Goal: Task Accomplishment & Management: Complete application form

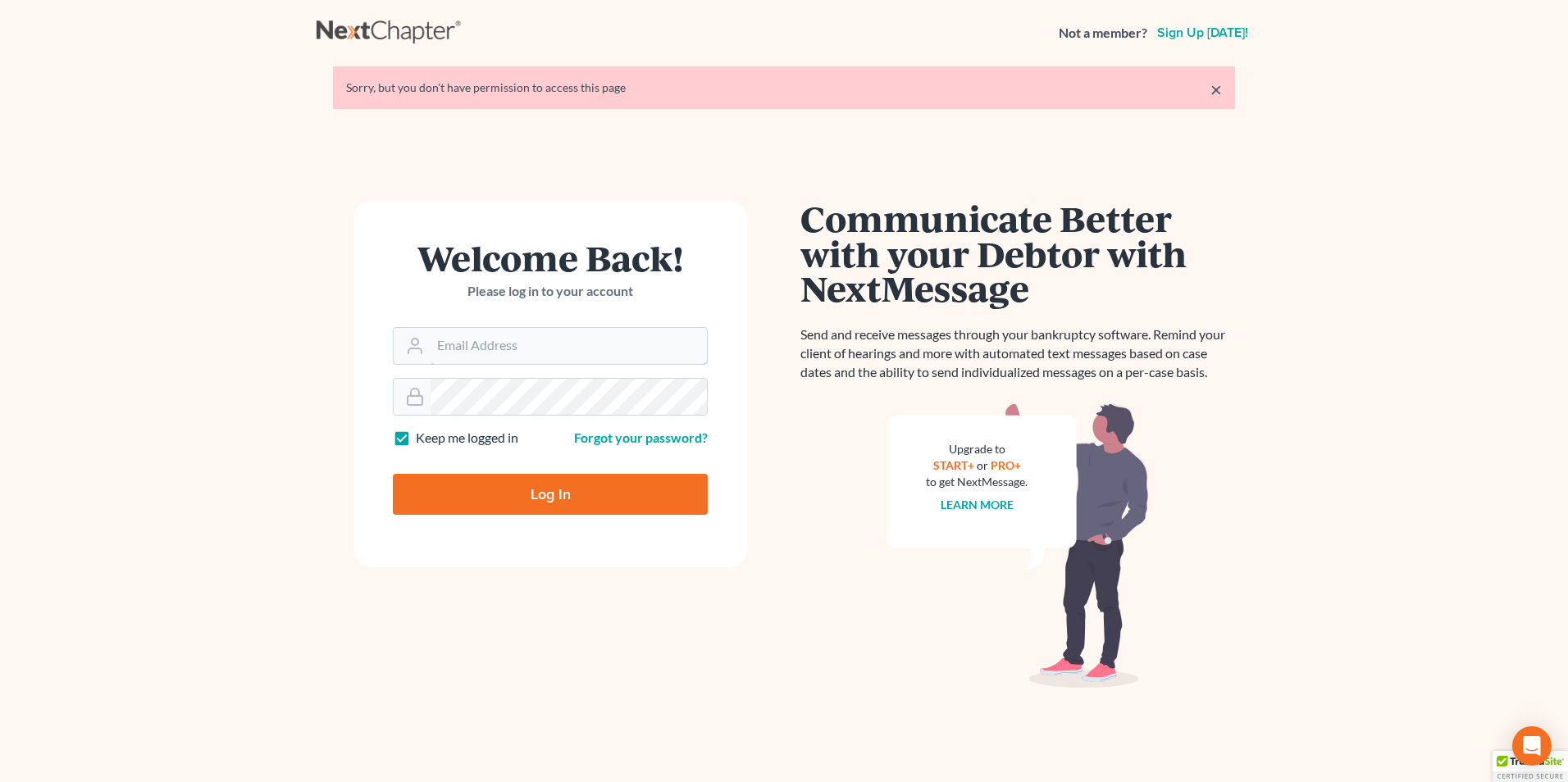
type input "[PERSON_NAME][EMAIL_ADDRESS][DOMAIN_NAME]"
click at [532, 492] on input "Log In" at bounding box center [550, 494] width 315 height 41
type input "Thinking..."
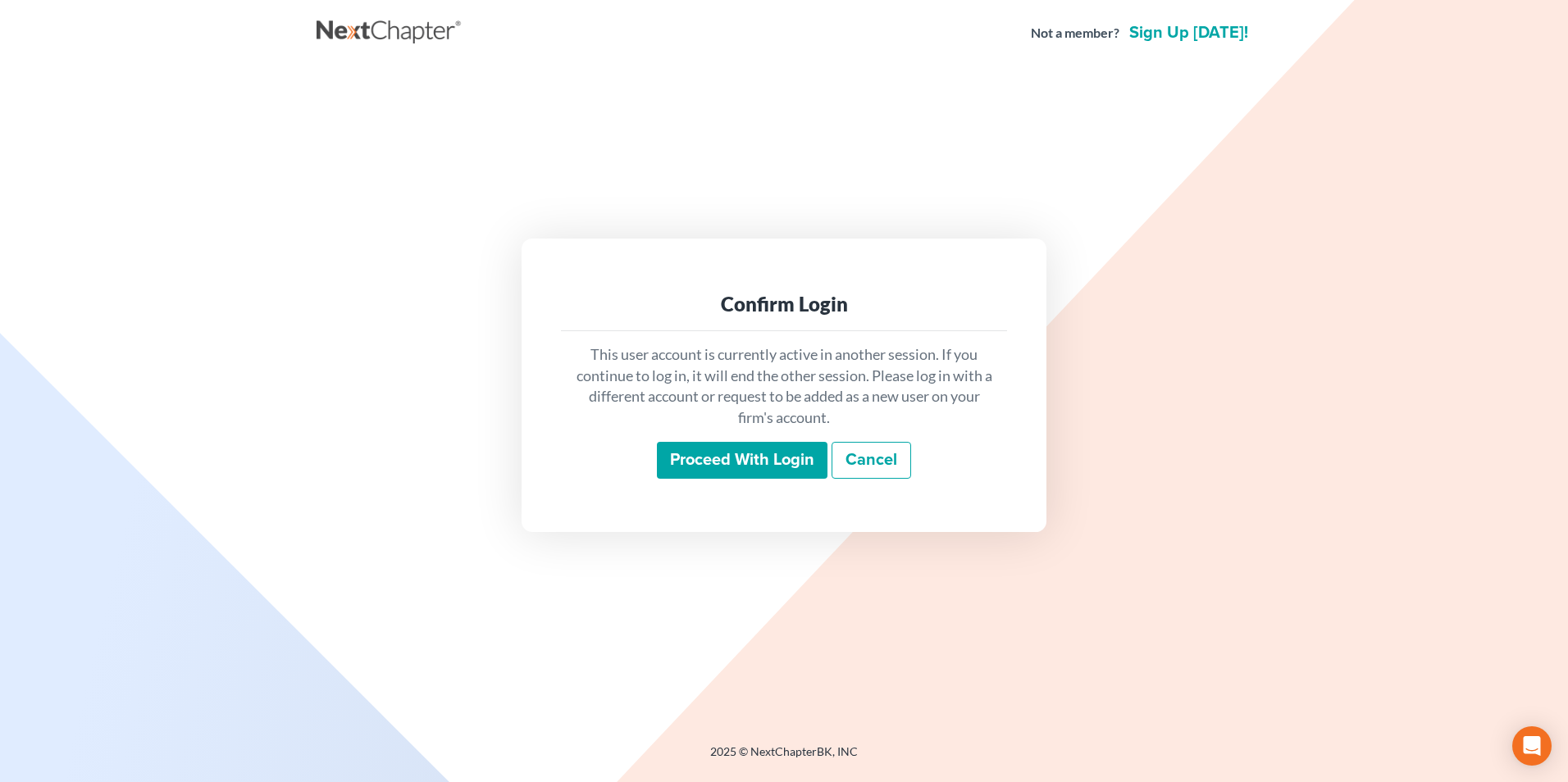
click at [724, 469] on input "Proceed with login" at bounding box center [742, 461] width 171 height 38
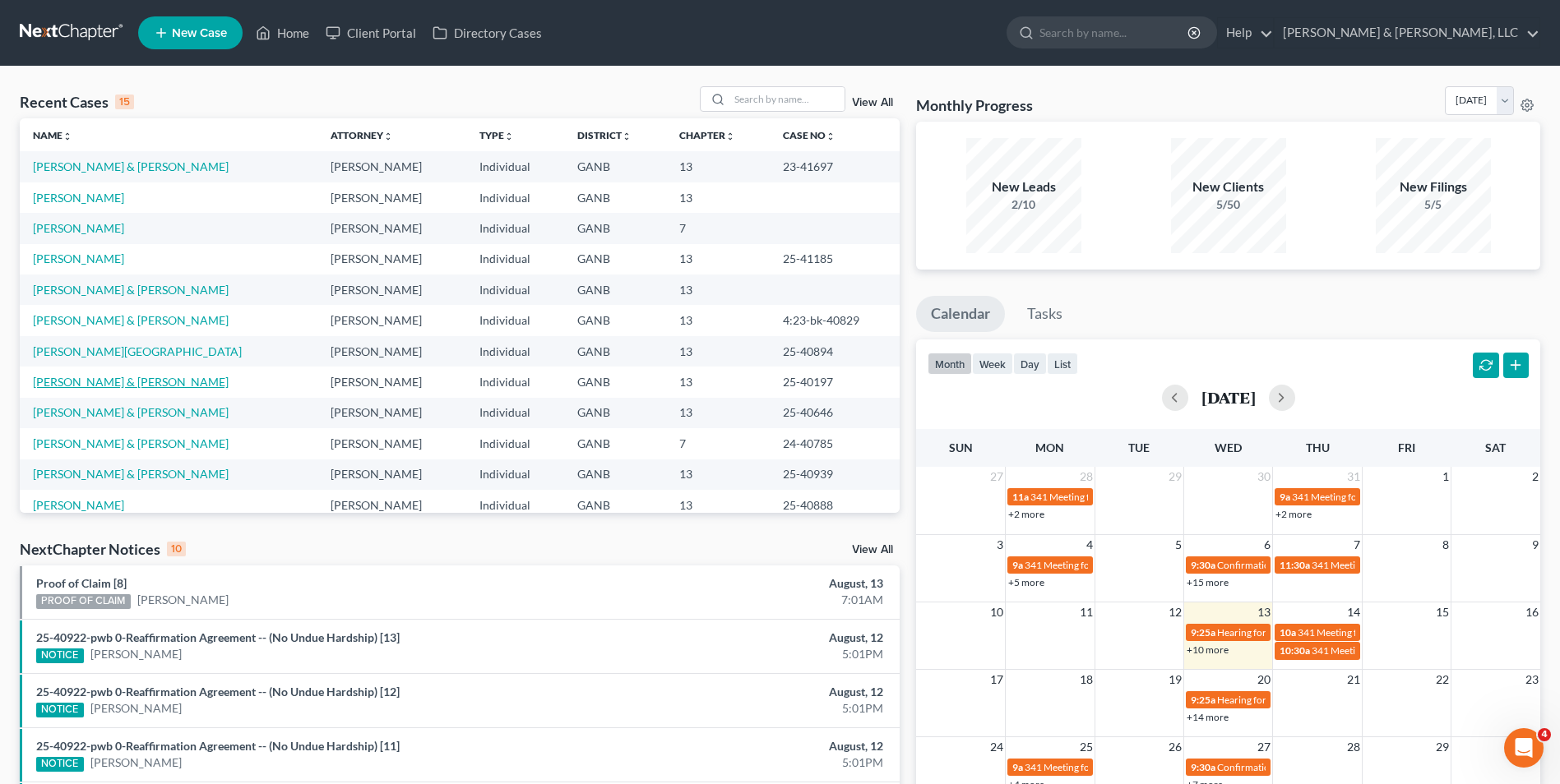
click at [79, 380] on link "[PERSON_NAME] & [PERSON_NAME]" at bounding box center [131, 382] width 195 height 14
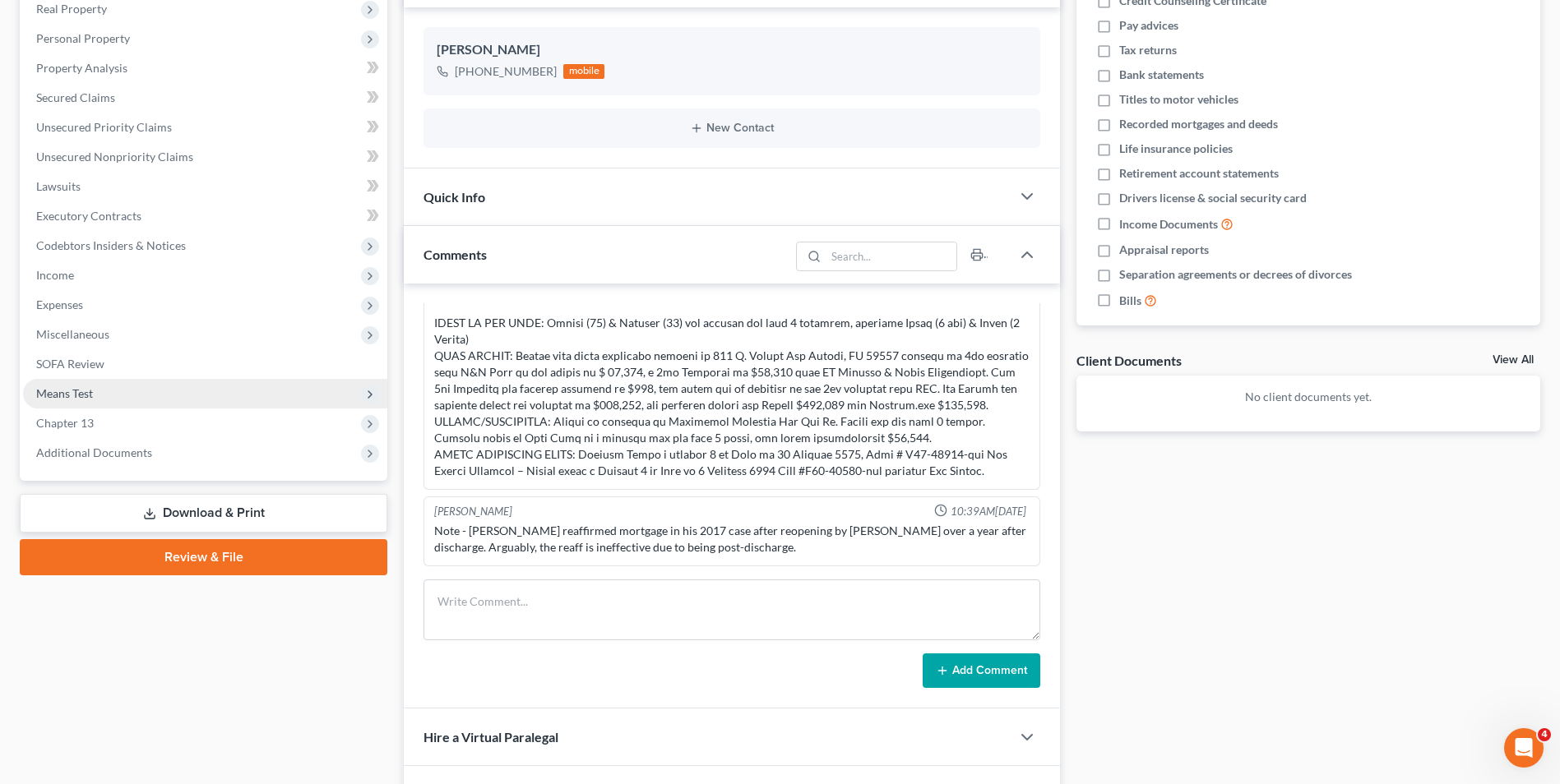
scroll to position [247, 0]
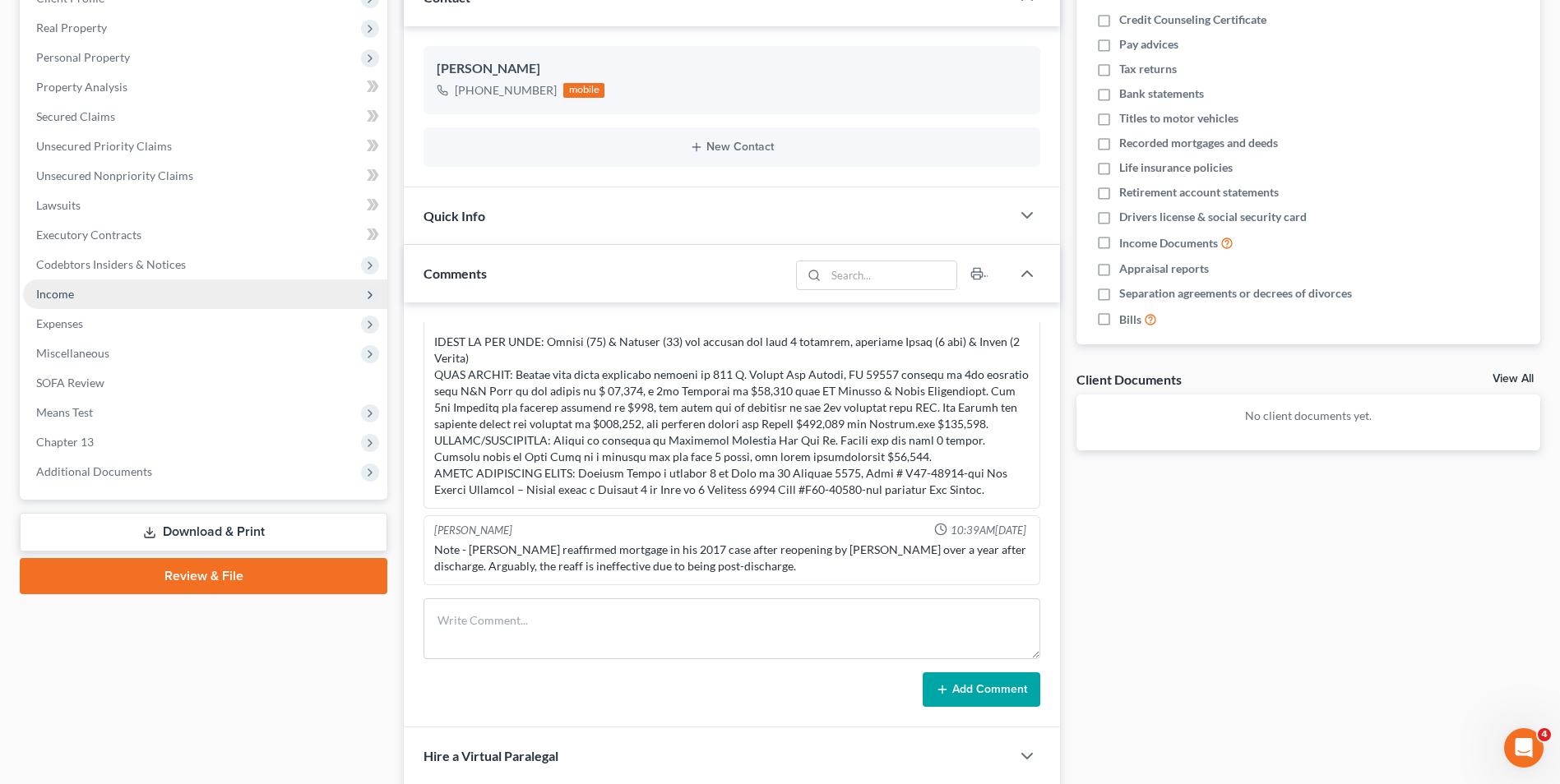
click at [80, 292] on span "Income" at bounding box center [205, 294] width 364 height 29
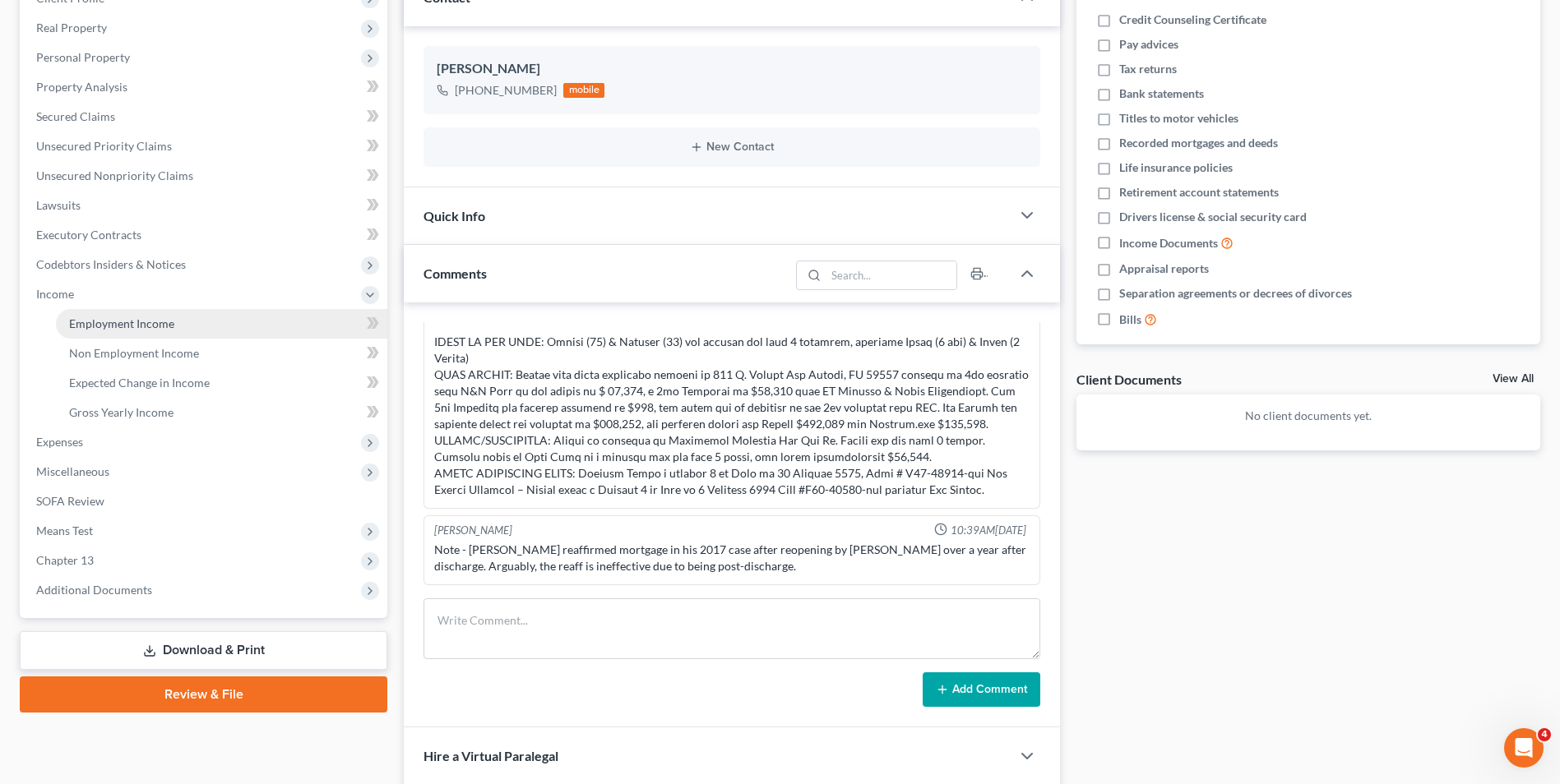
click at [126, 317] on span "Employment Income" at bounding box center [122, 323] width 106 height 14
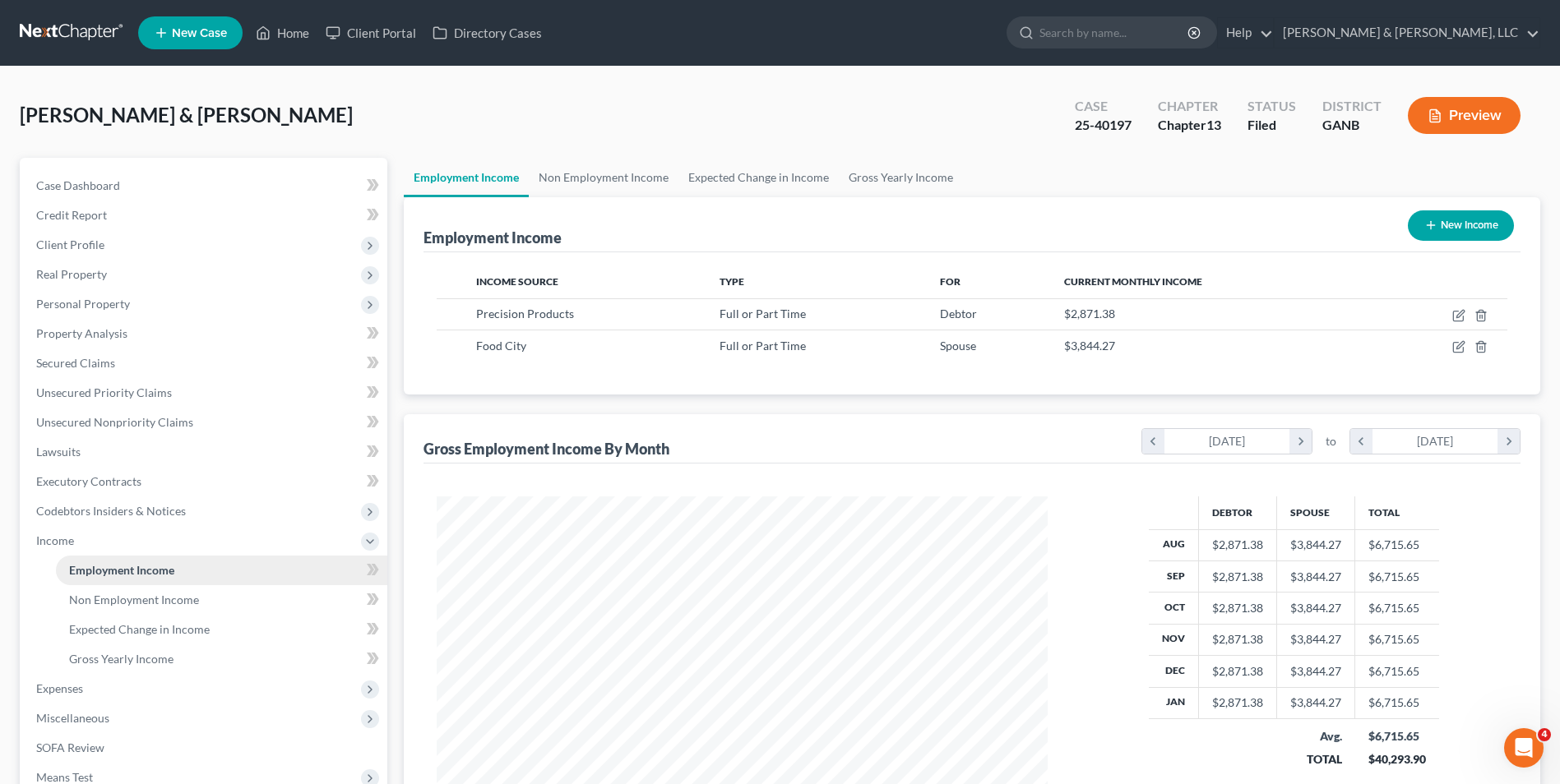
scroll to position [305, 643]
click at [122, 600] on span "Non Employment Income" at bounding box center [134, 600] width 130 height 14
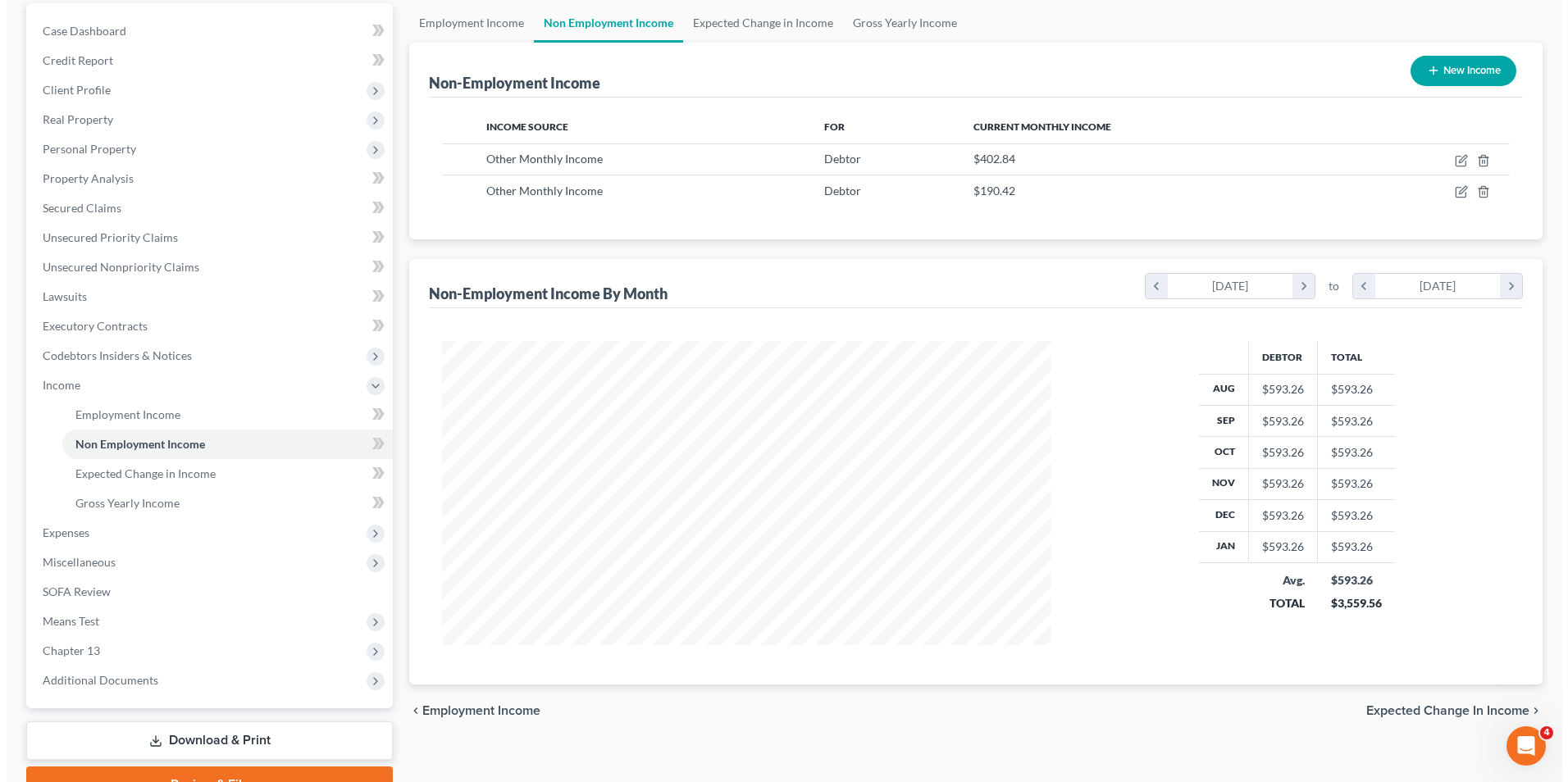
scroll to position [164, 0]
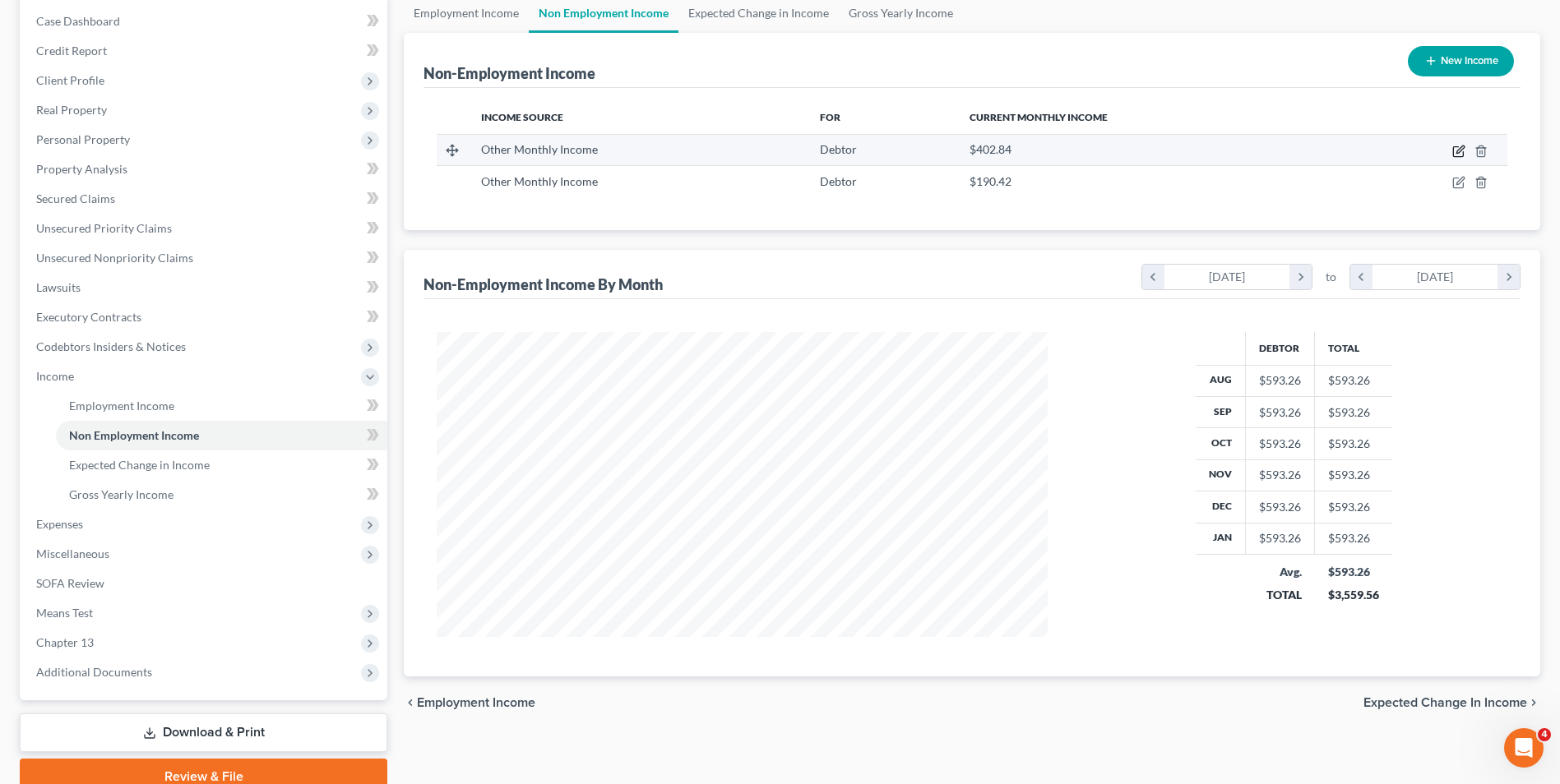
click at [1459, 155] on icon "button" at bounding box center [1459, 151] width 13 height 13
select select "13"
select select "0"
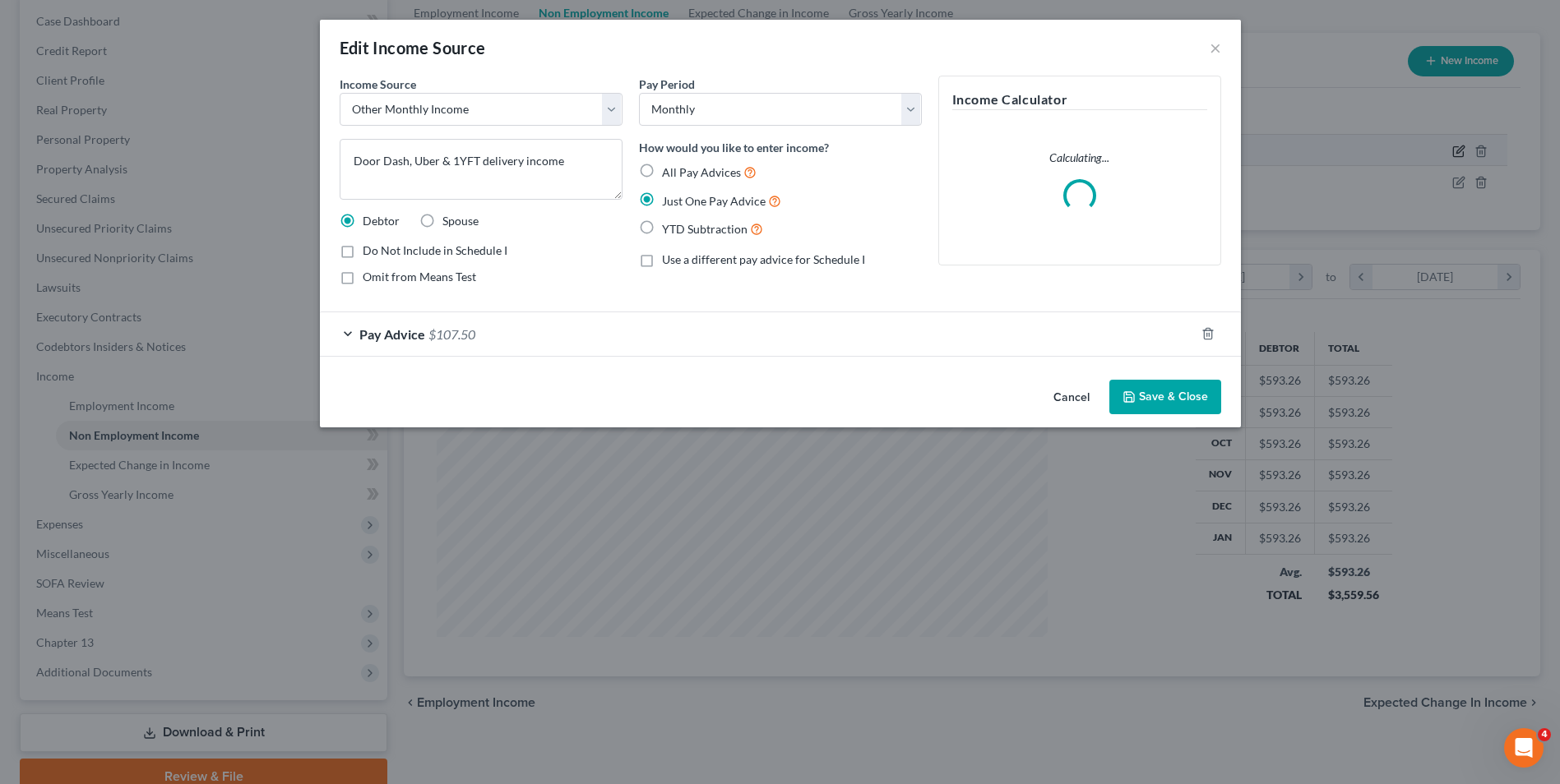
scroll to position [307, 649]
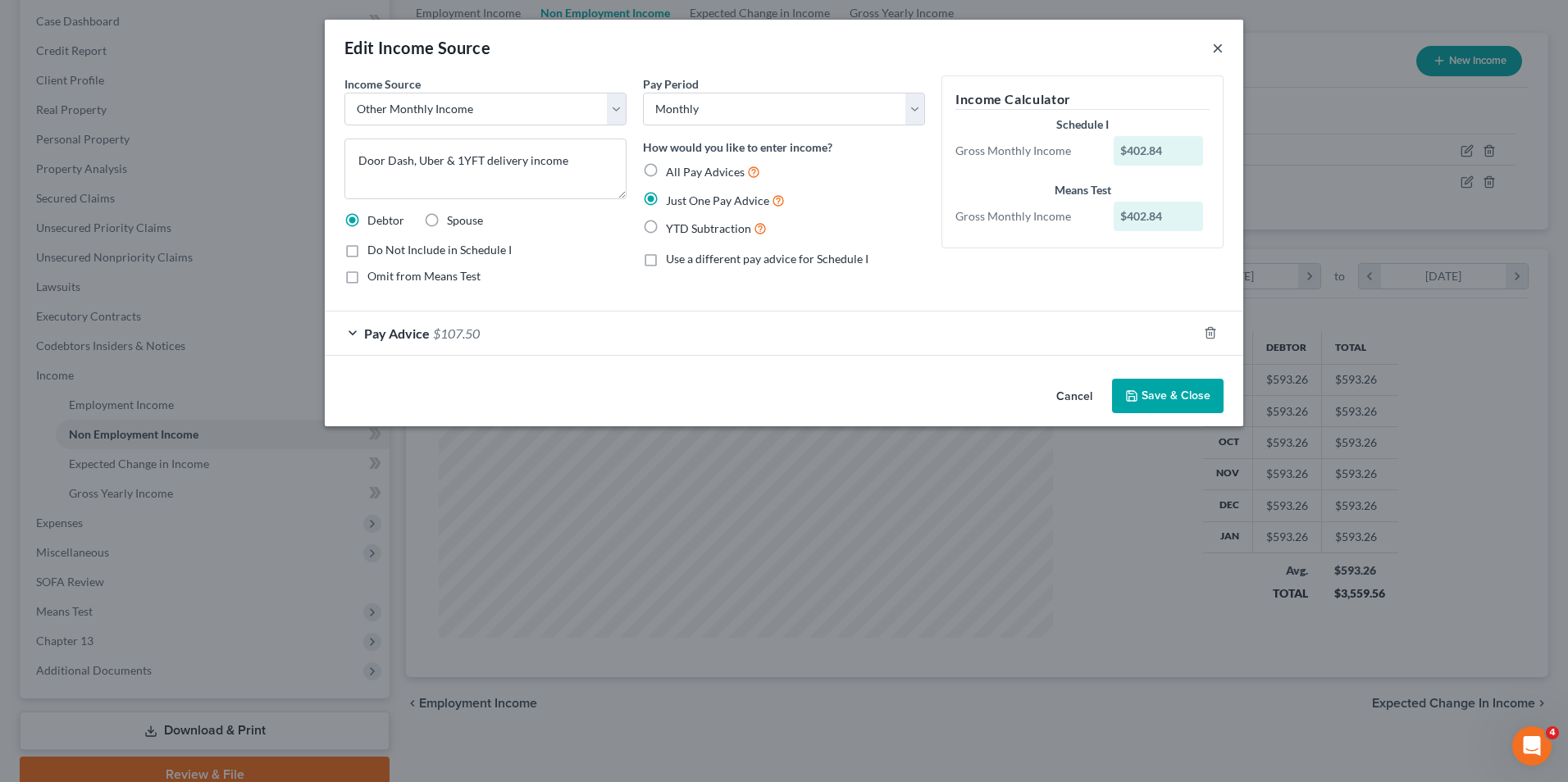
click at [1221, 43] on button "×" at bounding box center [1217, 48] width 12 height 19
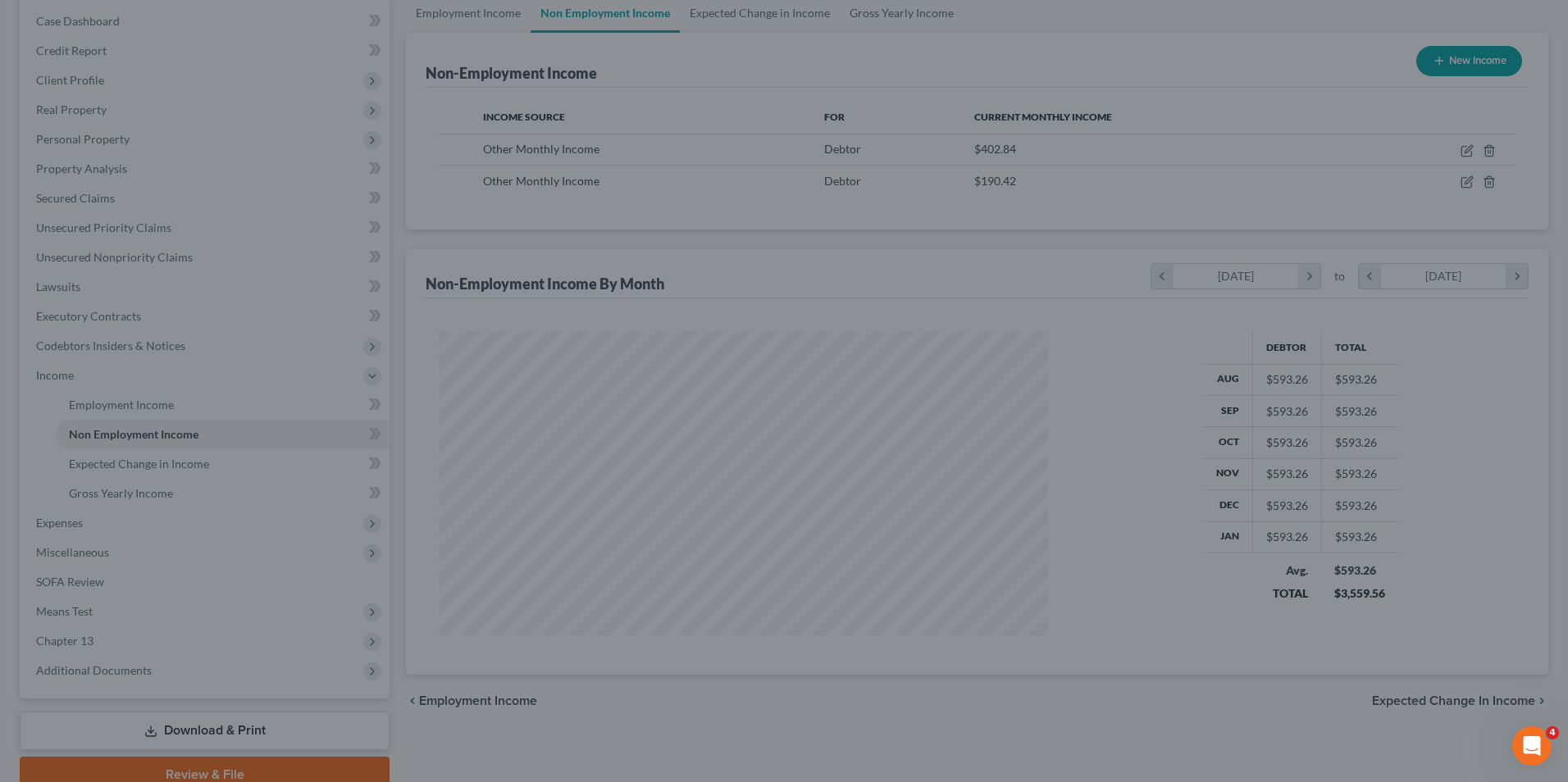
scroll to position [819665, 819567]
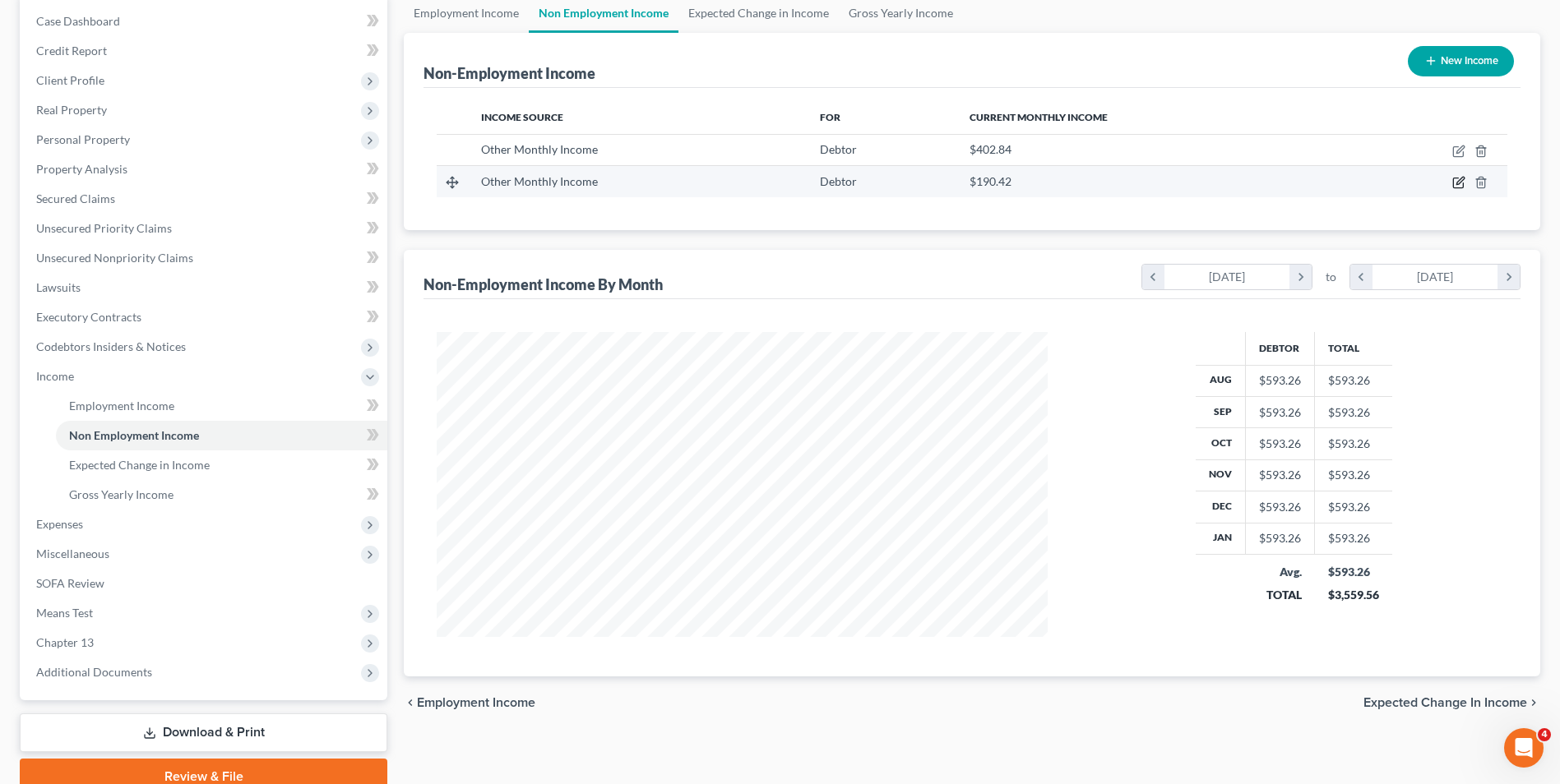
click at [1459, 183] on icon "button" at bounding box center [1459, 182] width 13 height 13
select select "13"
select select "0"
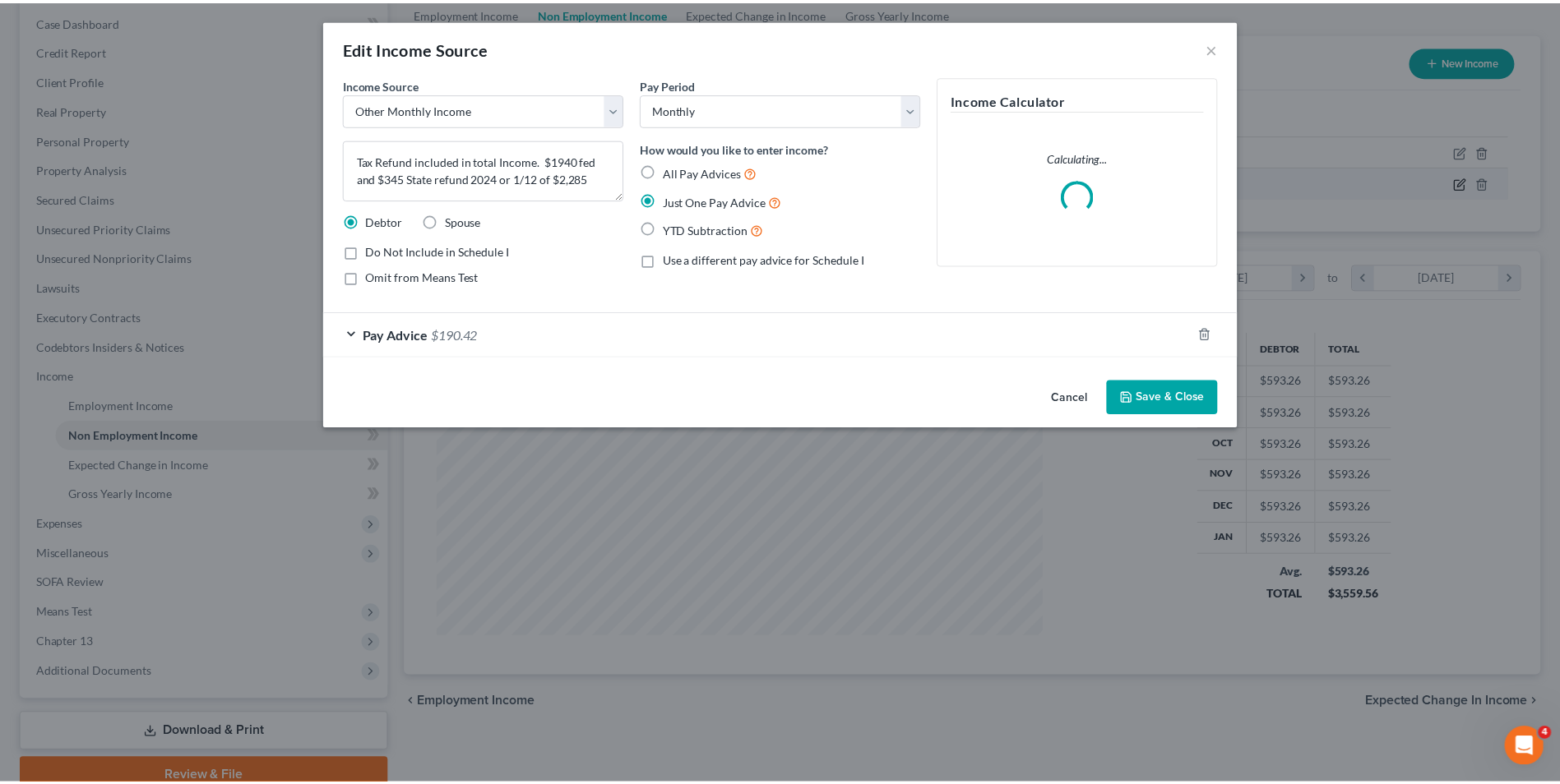
scroll to position [307, 649]
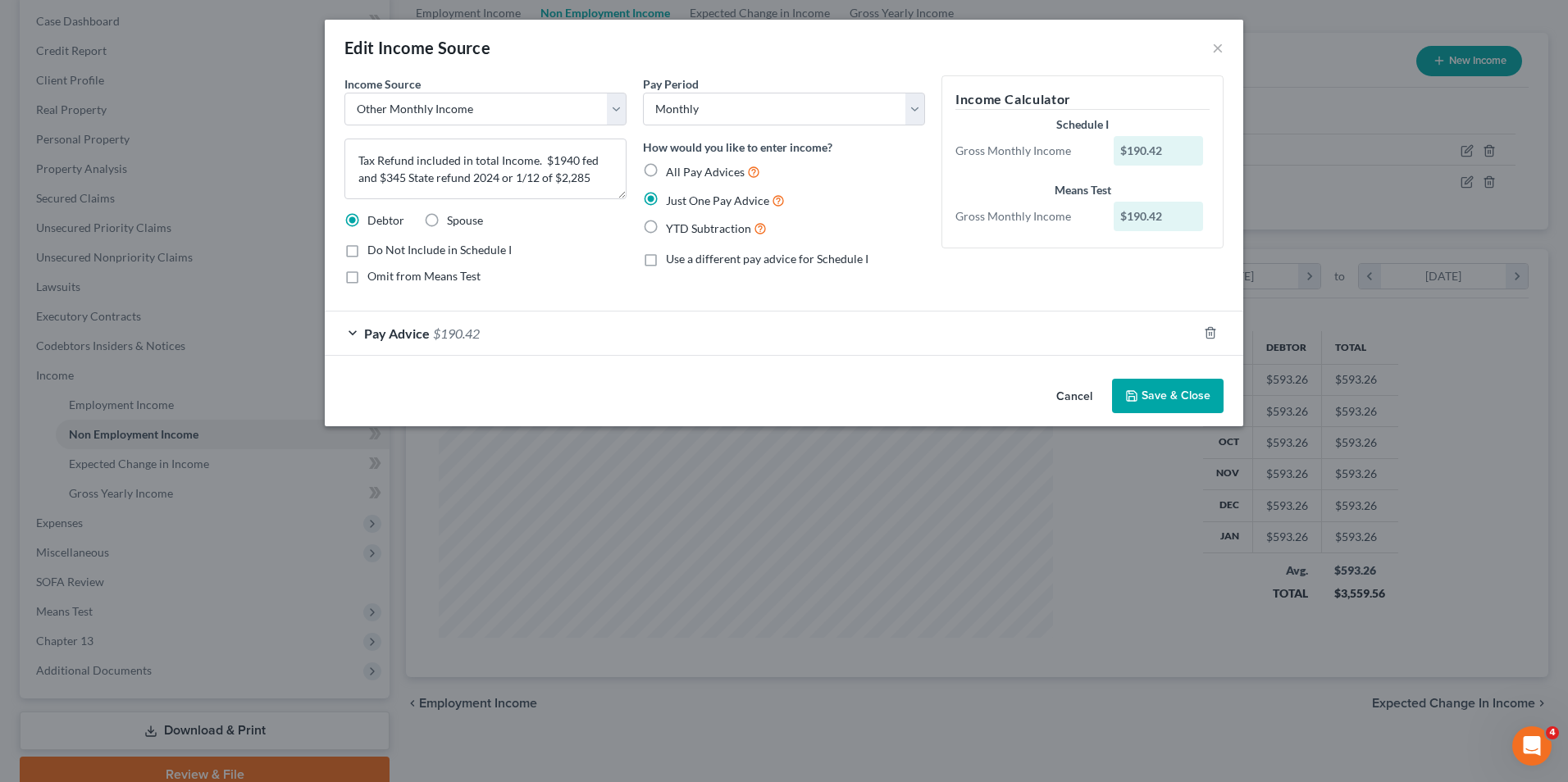
click at [1187, 396] on button "Save & Close" at bounding box center [1168, 396] width 112 height 35
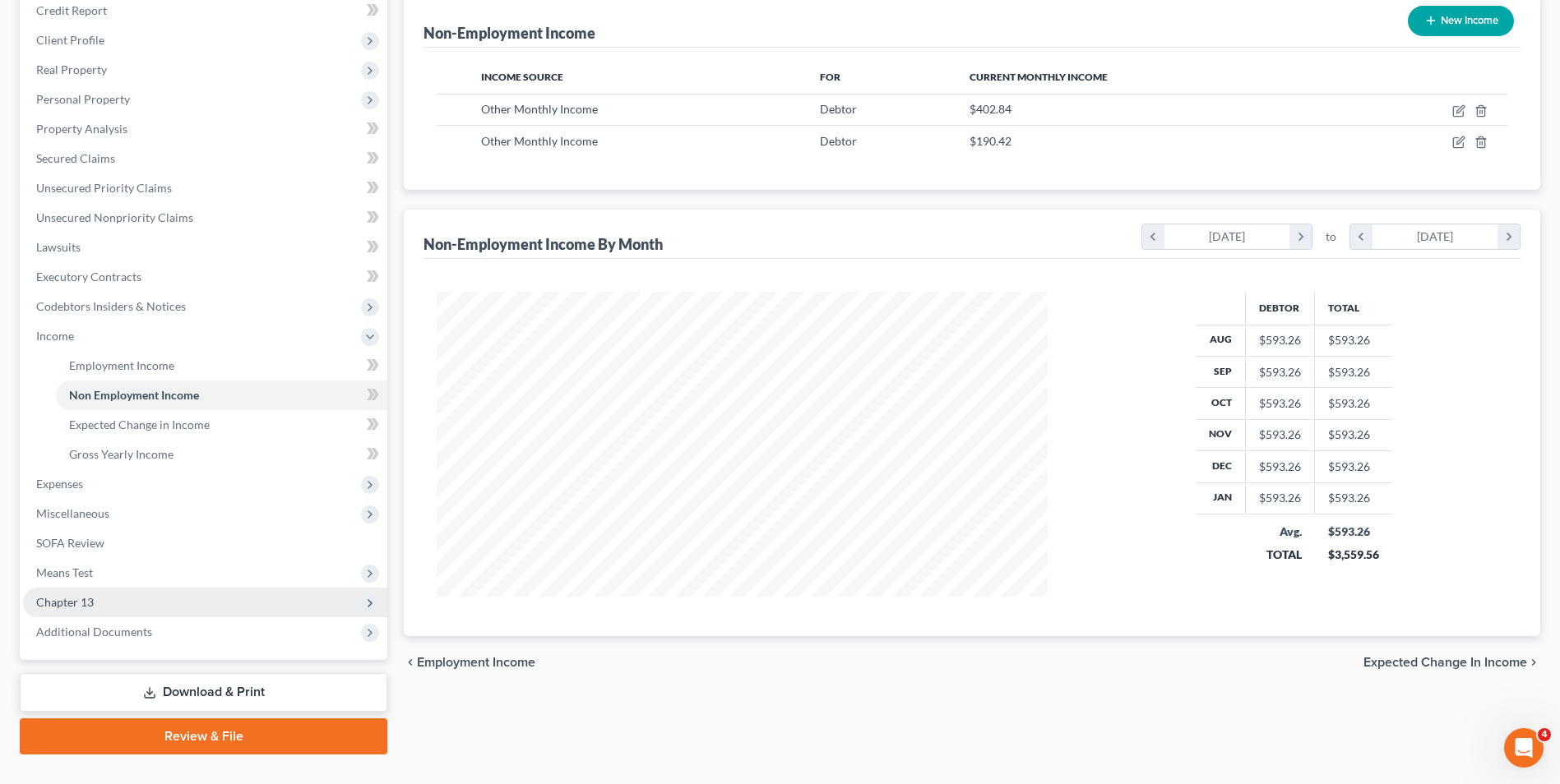
scroll to position [238, 0]
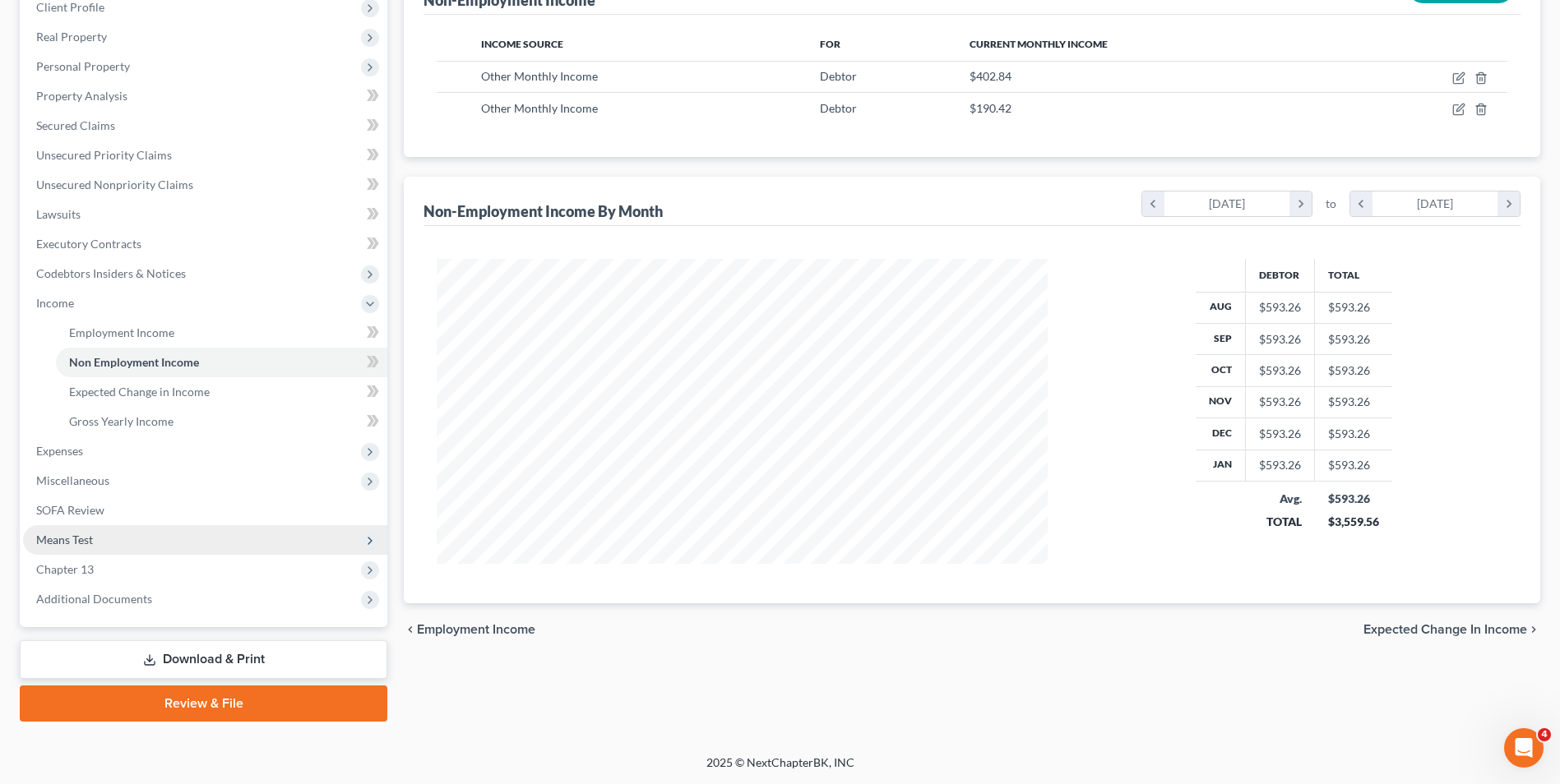
click at [115, 536] on span "Means Test" at bounding box center [205, 540] width 364 height 29
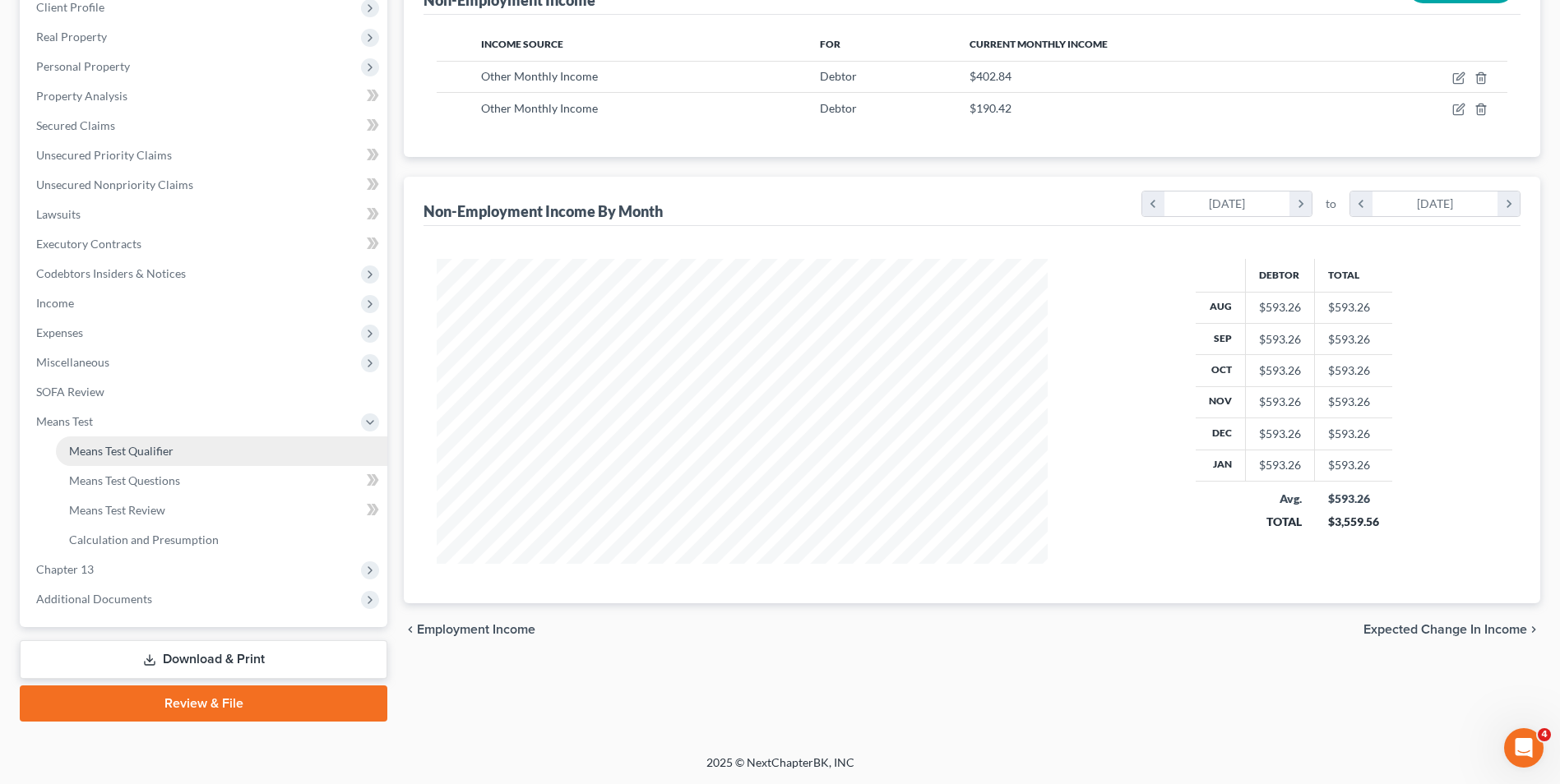
click at [150, 447] on span "Means Test Qualifier" at bounding box center [122, 451] width 105 height 14
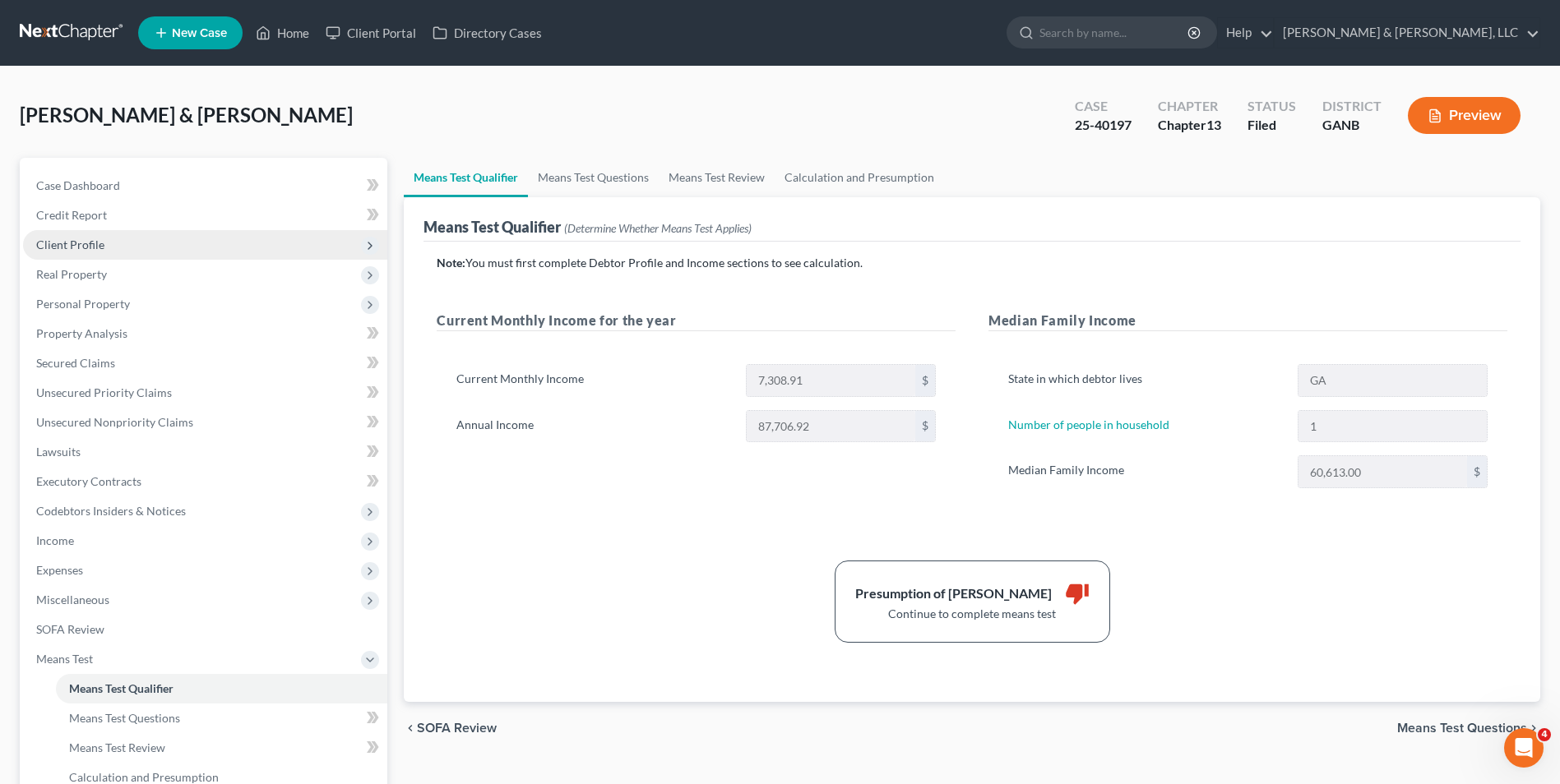
click at [117, 244] on span "Client Profile" at bounding box center [205, 244] width 364 height 29
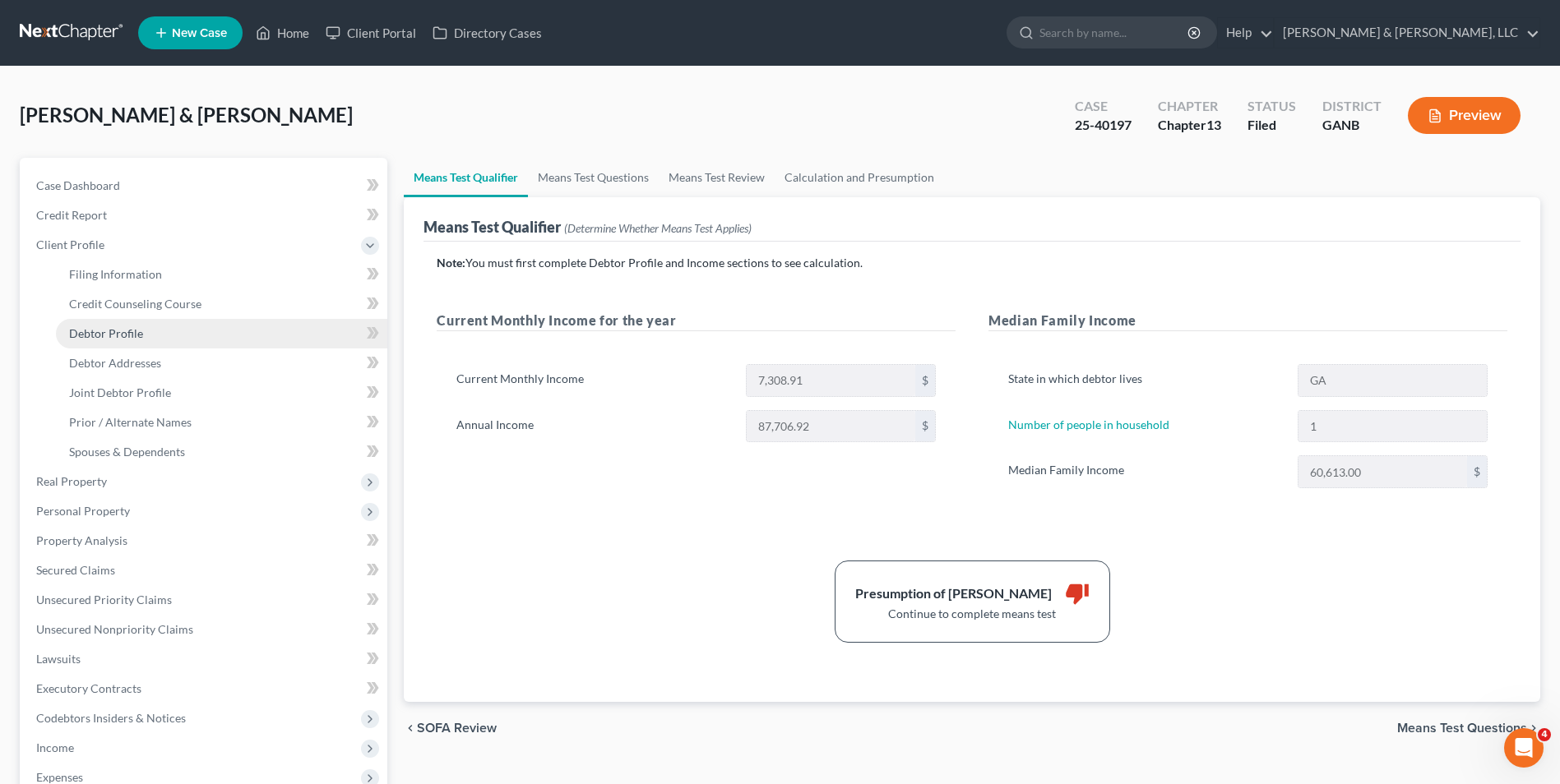
click at [203, 335] on link "Debtor Profile" at bounding box center [221, 333] width 331 height 29
select select "1"
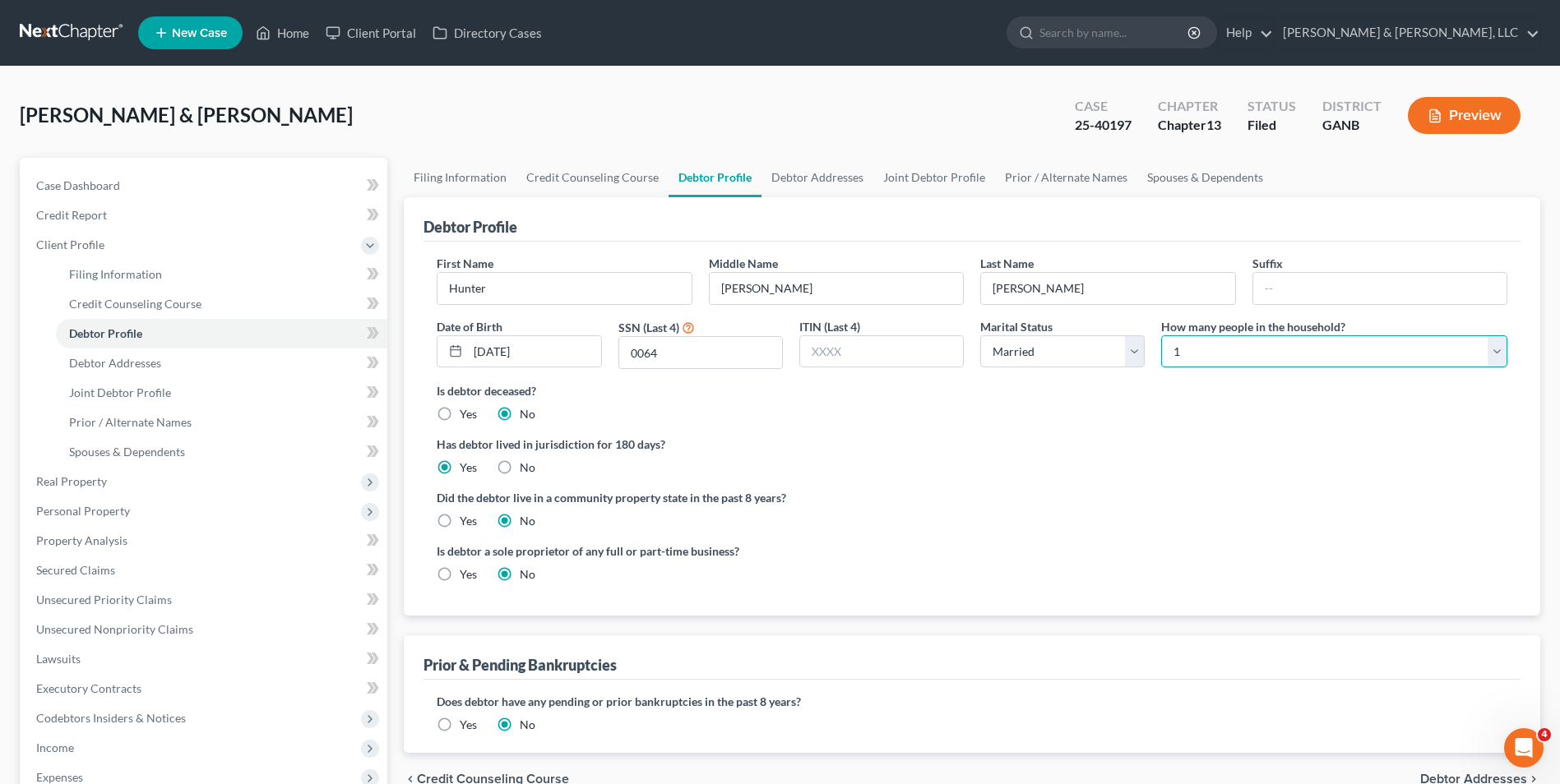
click at [1495, 350] on select "Select 1 2 3 4 5 6 7 8 9 10 11 12 13 14 15 16 17 18 19 20" at bounding box center [1334, 352] width 346 height 33
select select "3"
click at [1161, 336] on select "Select 1 2 3 4 5 6 7 8 9 10 11 12 13 14 15 16 17 18 19 20" at bounding box center [1334, 352] width 346 height 33
click at [1090, 463] on div "Has debtor lived in jurisdiction for 180 days? Yes No Debtor must reside in jur…" at bounding box center [972, 455] width 1071 height 40
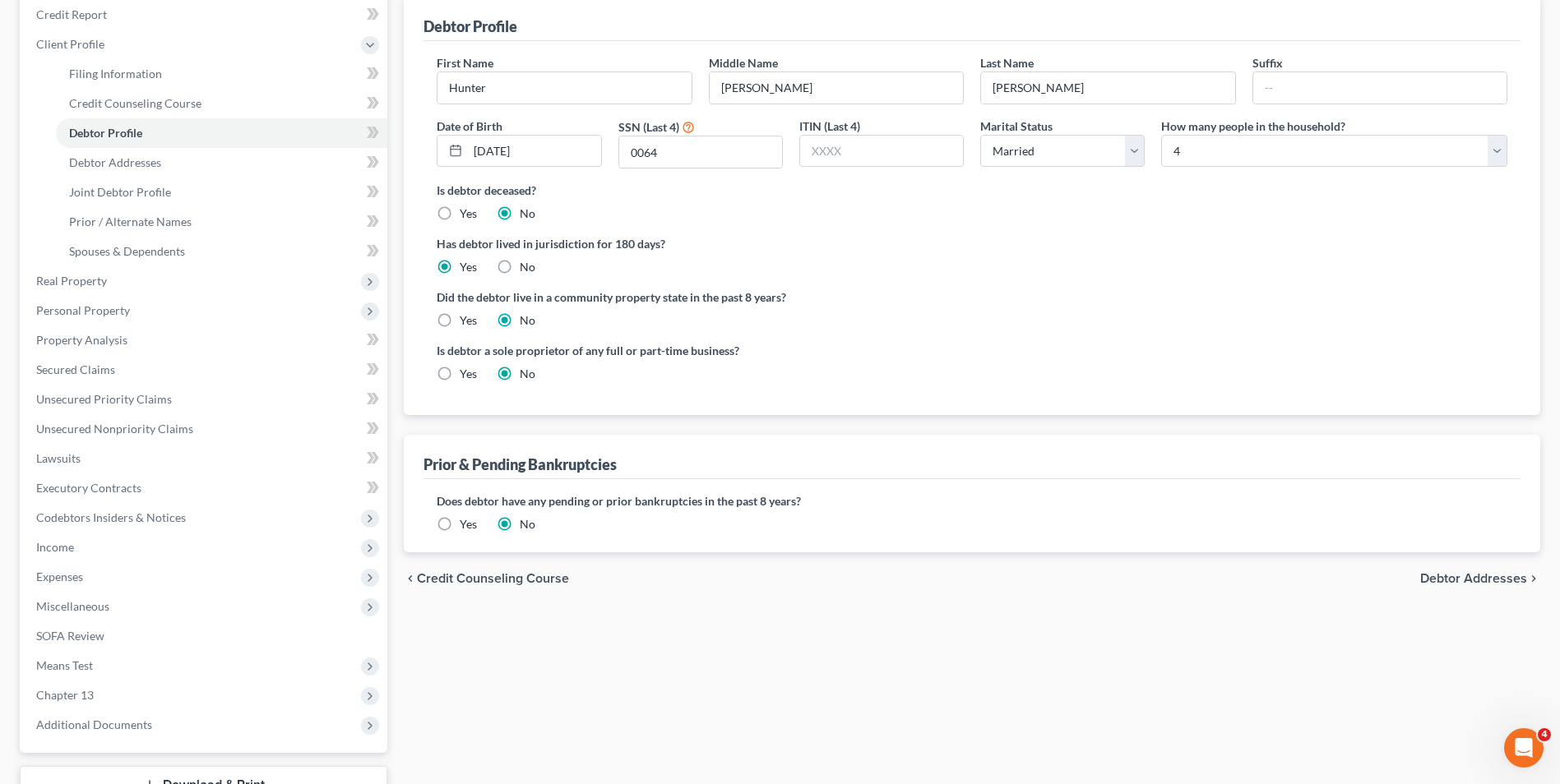
scroll to position [247, 0]
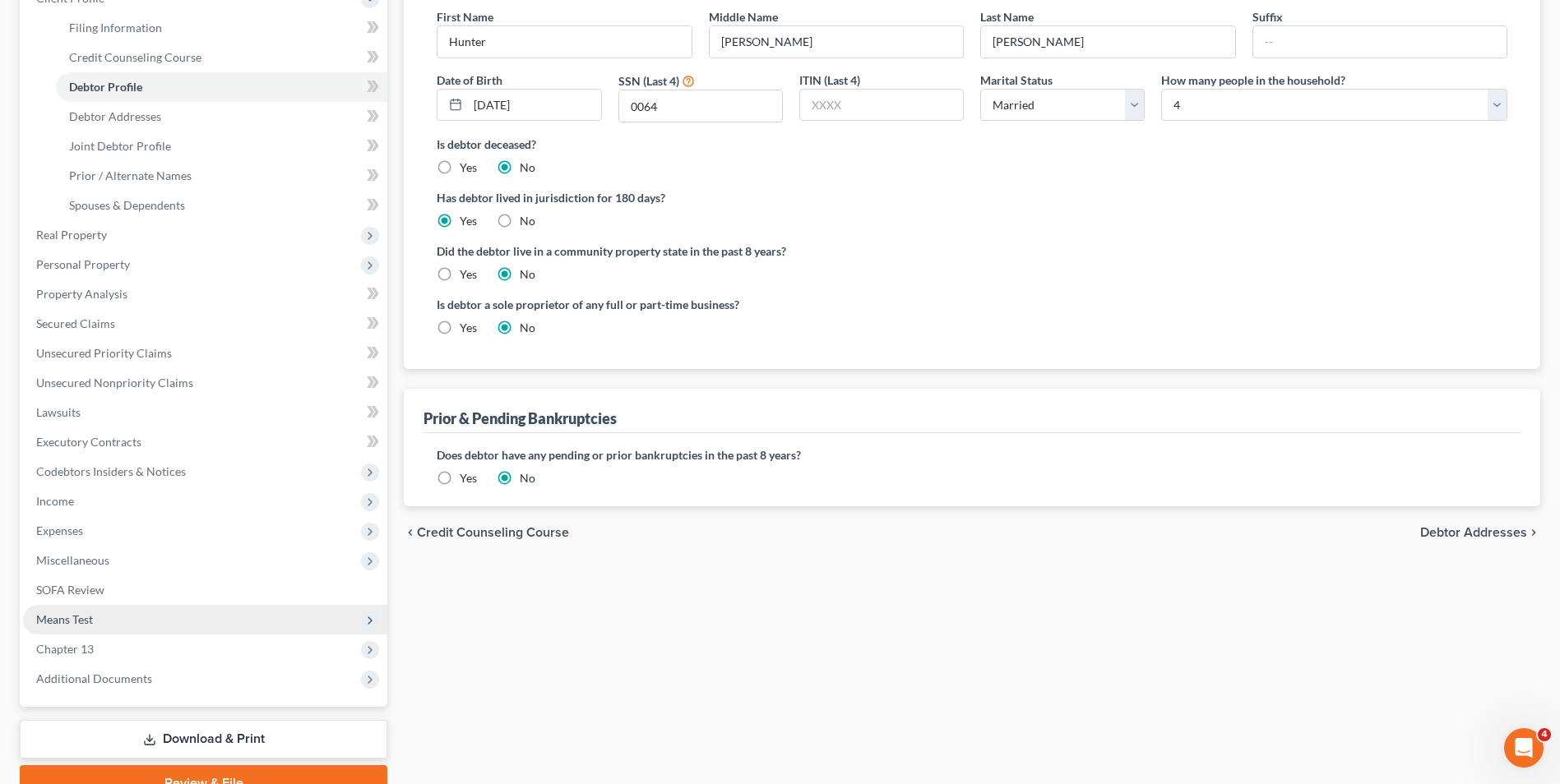
click at [123, 616] on span "Means Test" at bounding box center [205, 619] width 364 height 29
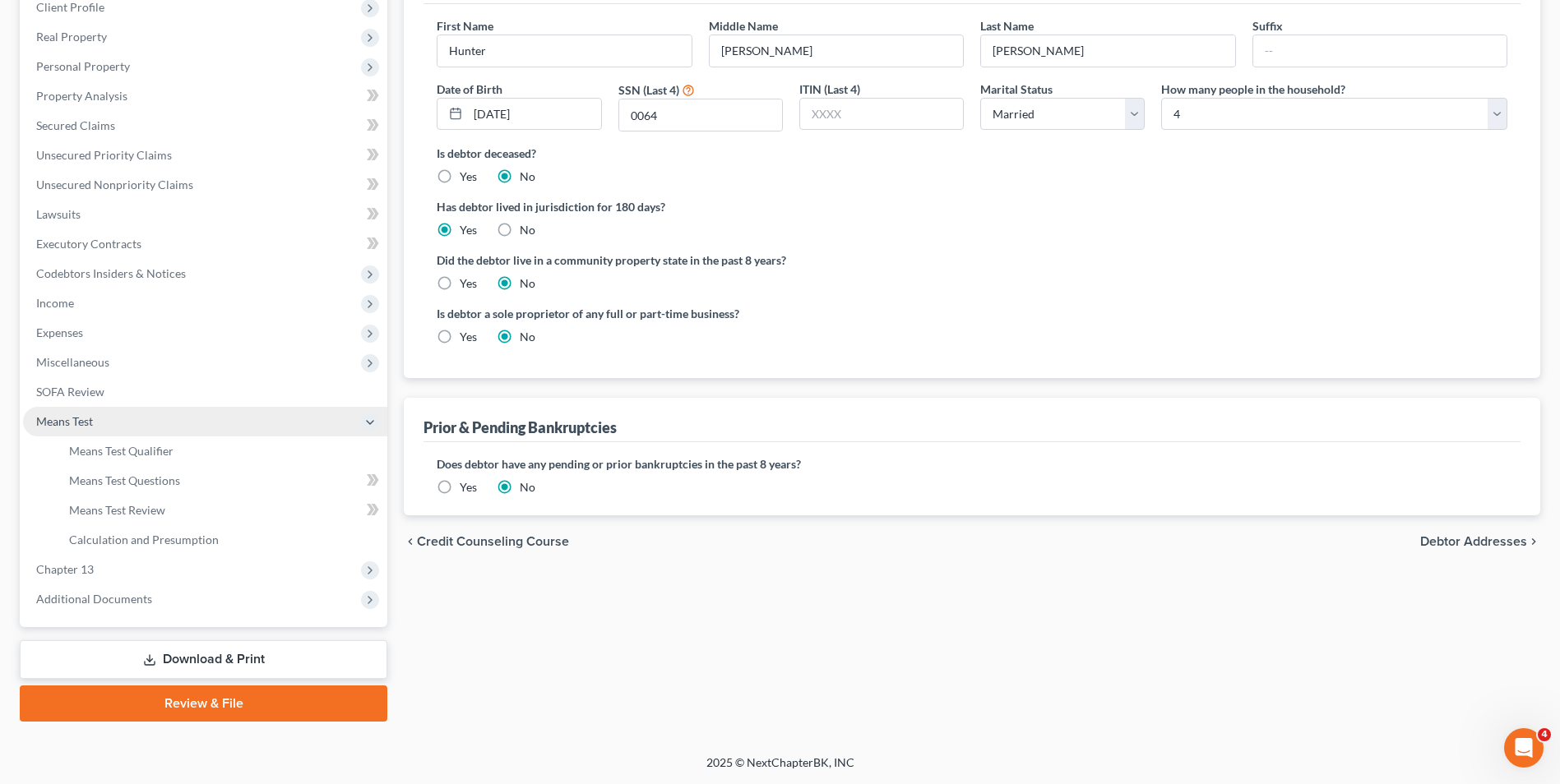
scroll to position [238, 0]
click at [136, 454] on span "Means Test Qualifier" at bounding box center [122, 451] width 105 height 14
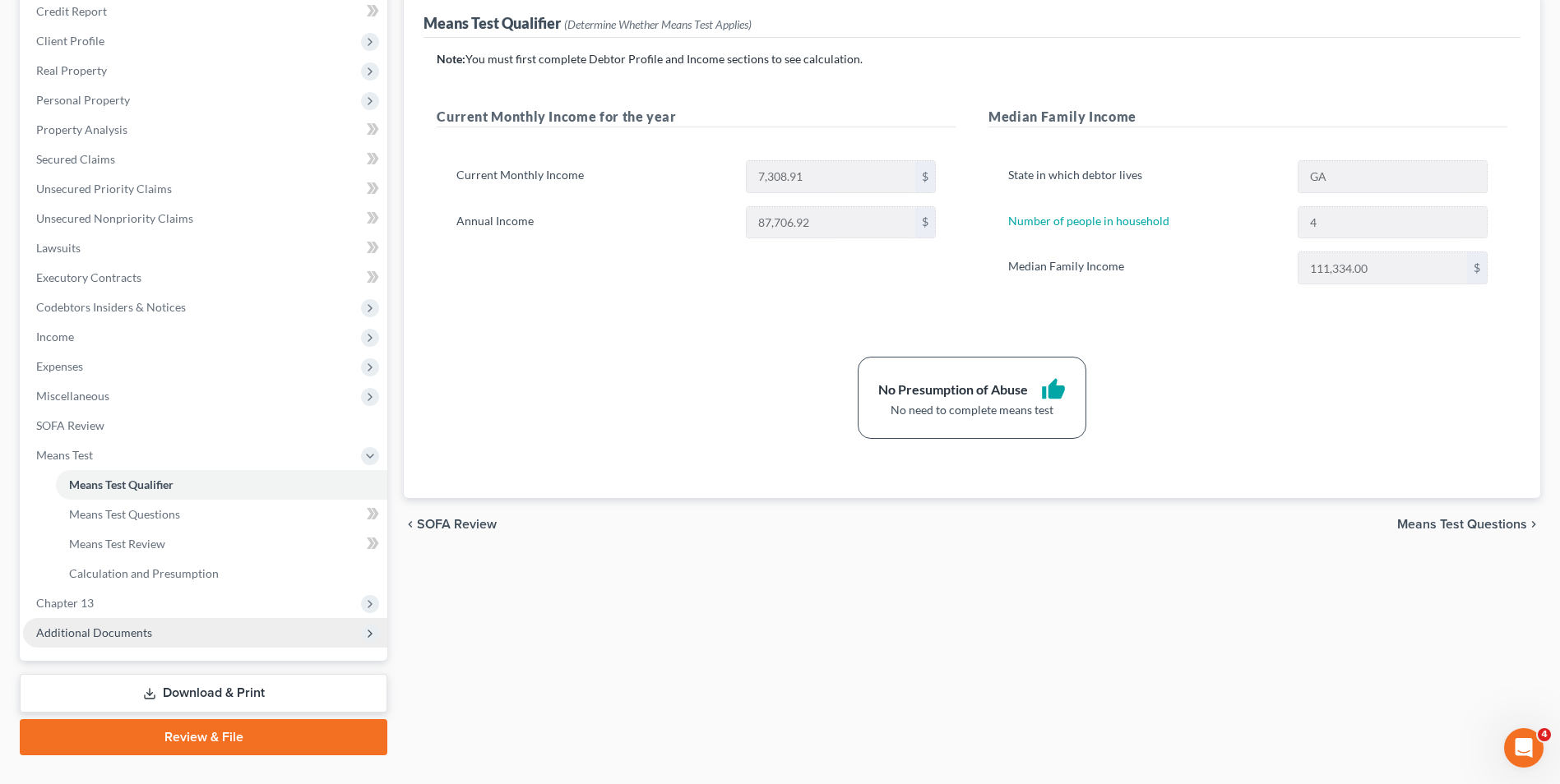
scroll to position [238, 0]
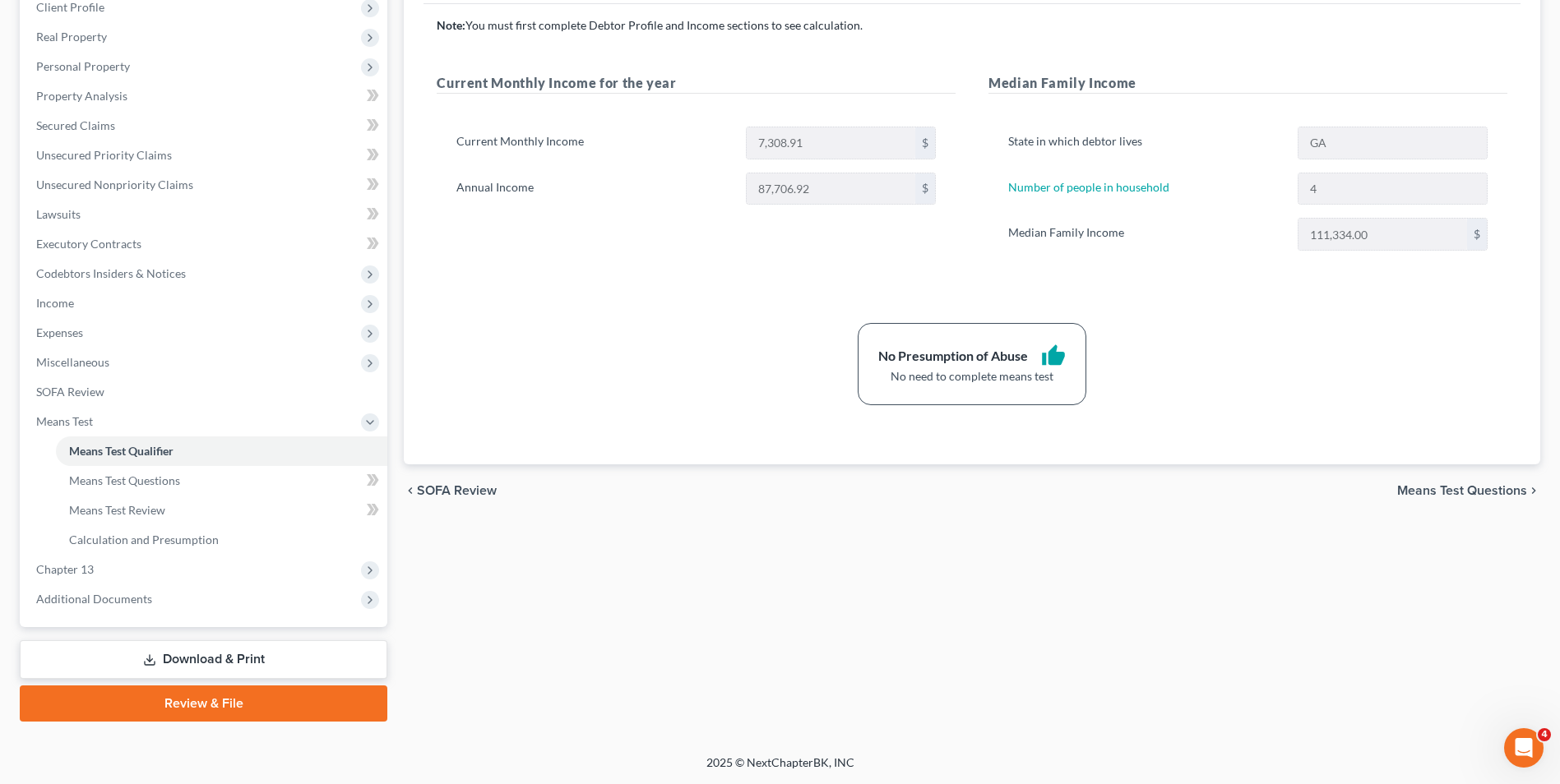
click at [217, 656] on link "Download & Print" at bounding box center [203, 660] width 368 height 39
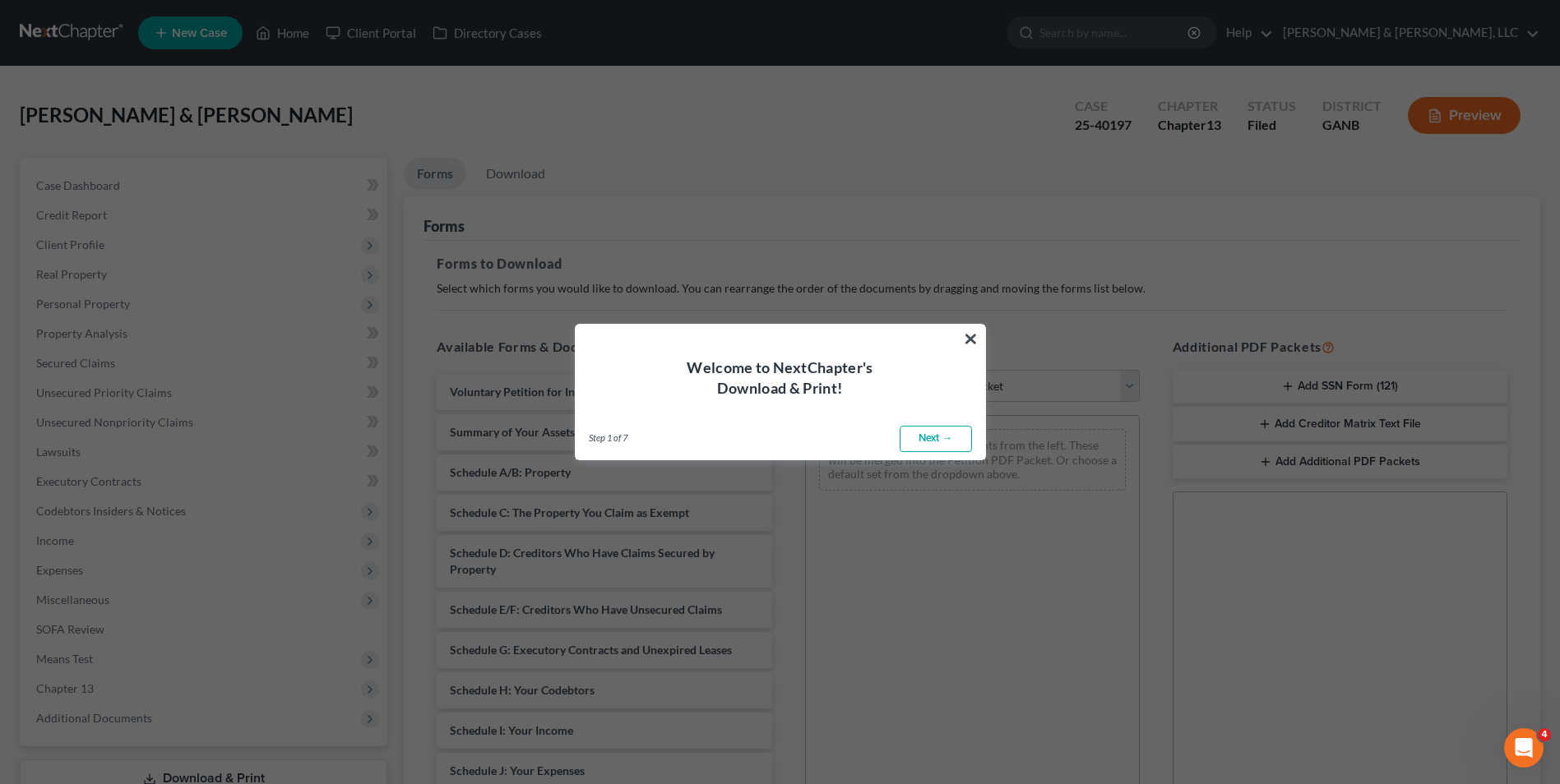
click at [952, 434] on link "Next →" at bounding box center [935, 440] width 72 height 27
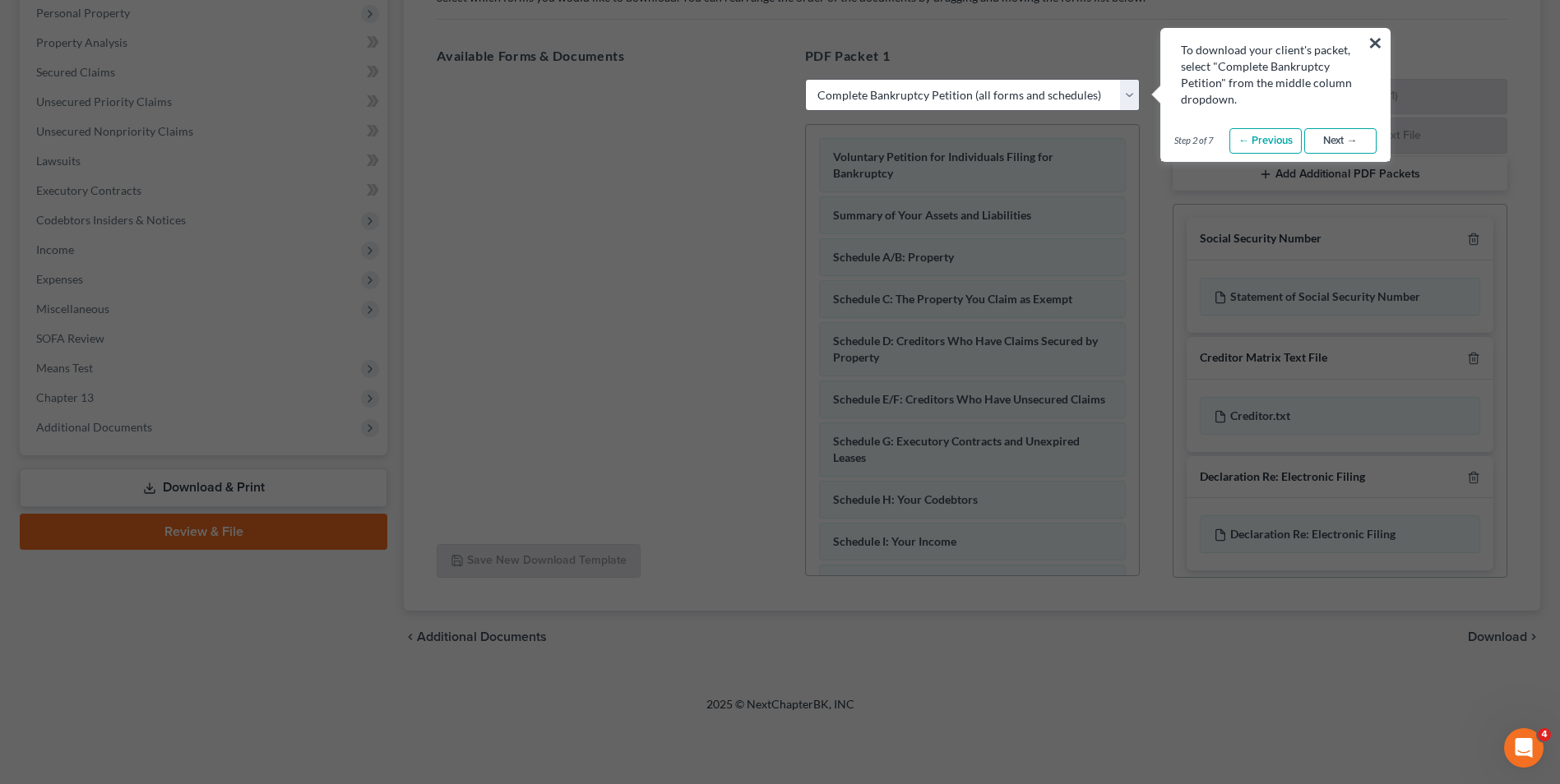
scroll to position [329, 0]
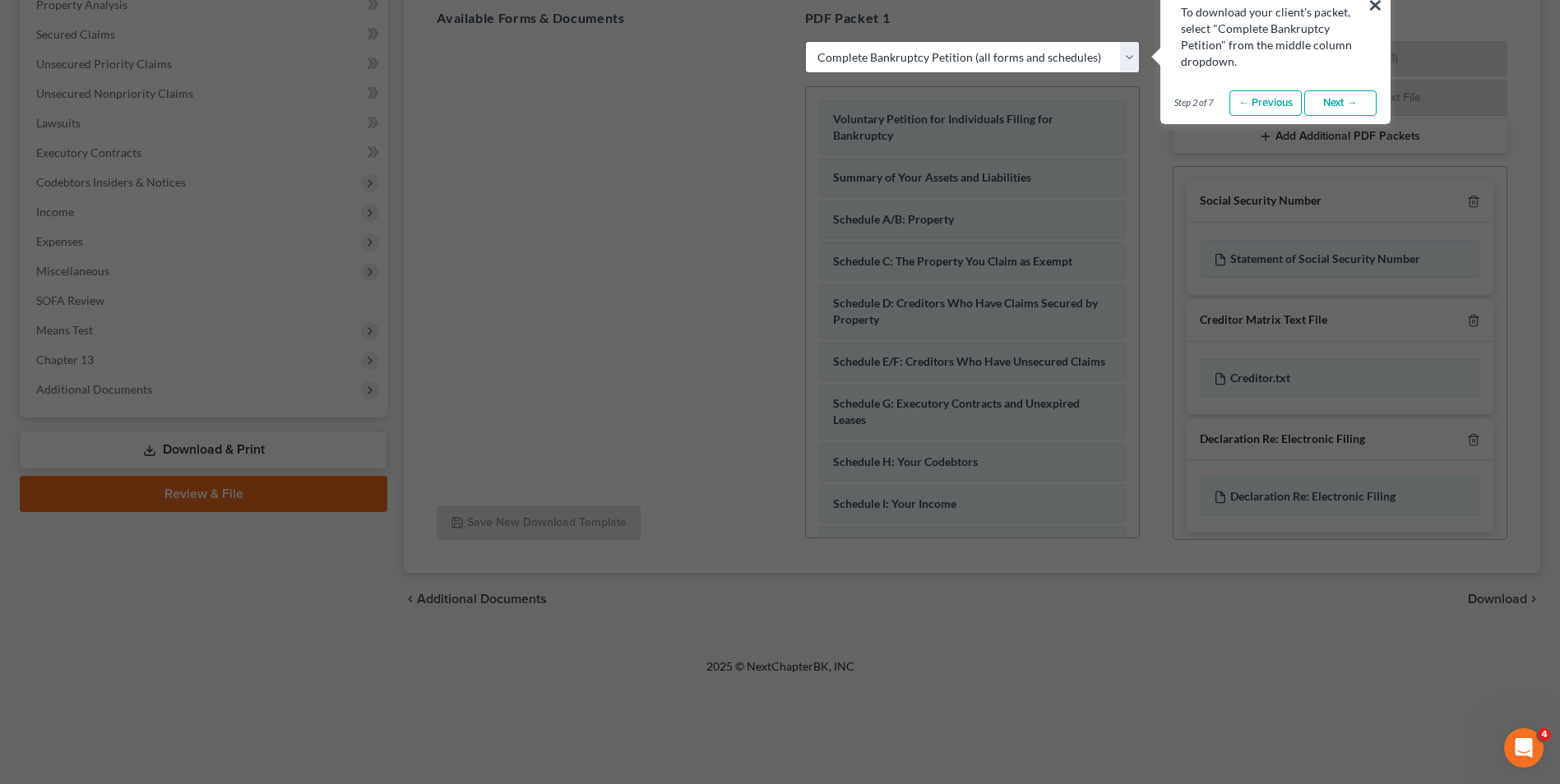
drag, startPoint x: 1130, startPoint y: 299, endPoint x: 1131, endPoint y: 344, distance: 45.0
drag, startPoint x: 1134, startPoint y: 295, endPoint x: 1134, endPoint y: 372, distance: 77.0
click at [1381, 1] on button "×" at bounding box center [1376, 5] width 16 height 27
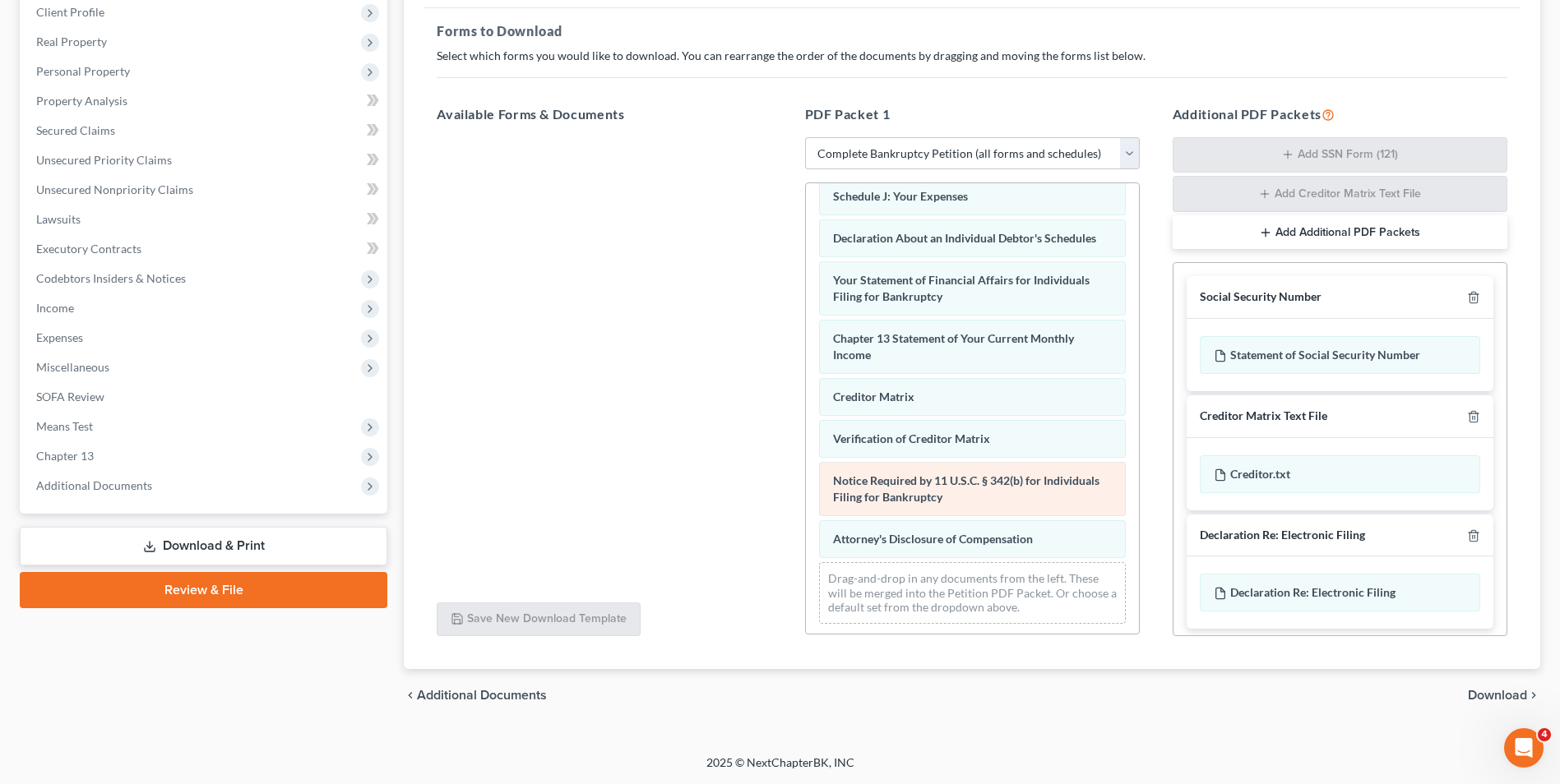
scroll to position [465, 0]
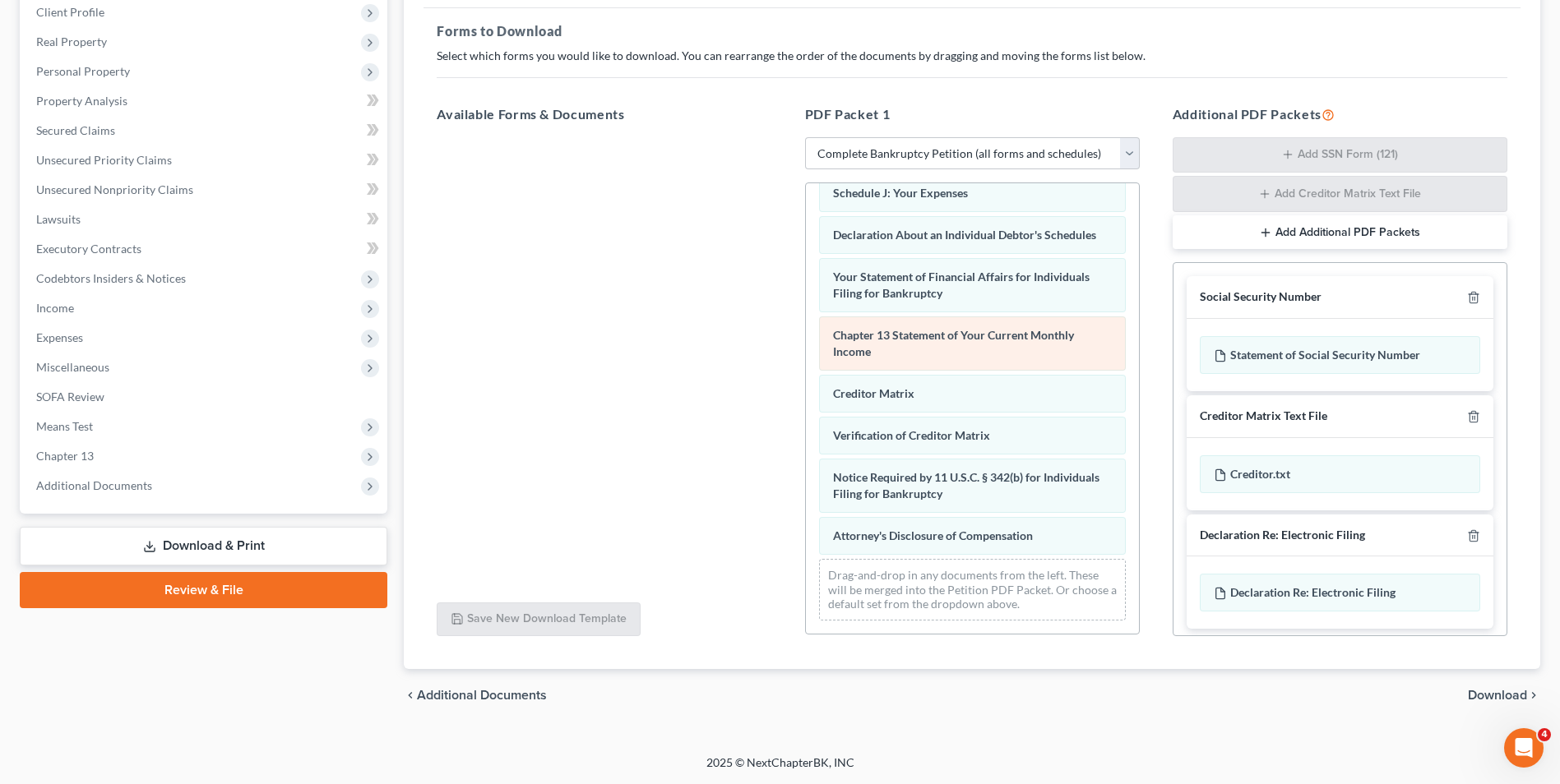
click at [907, 337] on div "Voluntary Petition for Individuals Filing for Bankruptcy Summary of Your Assets…" at bounding box center [972, 184] width 333 height 899
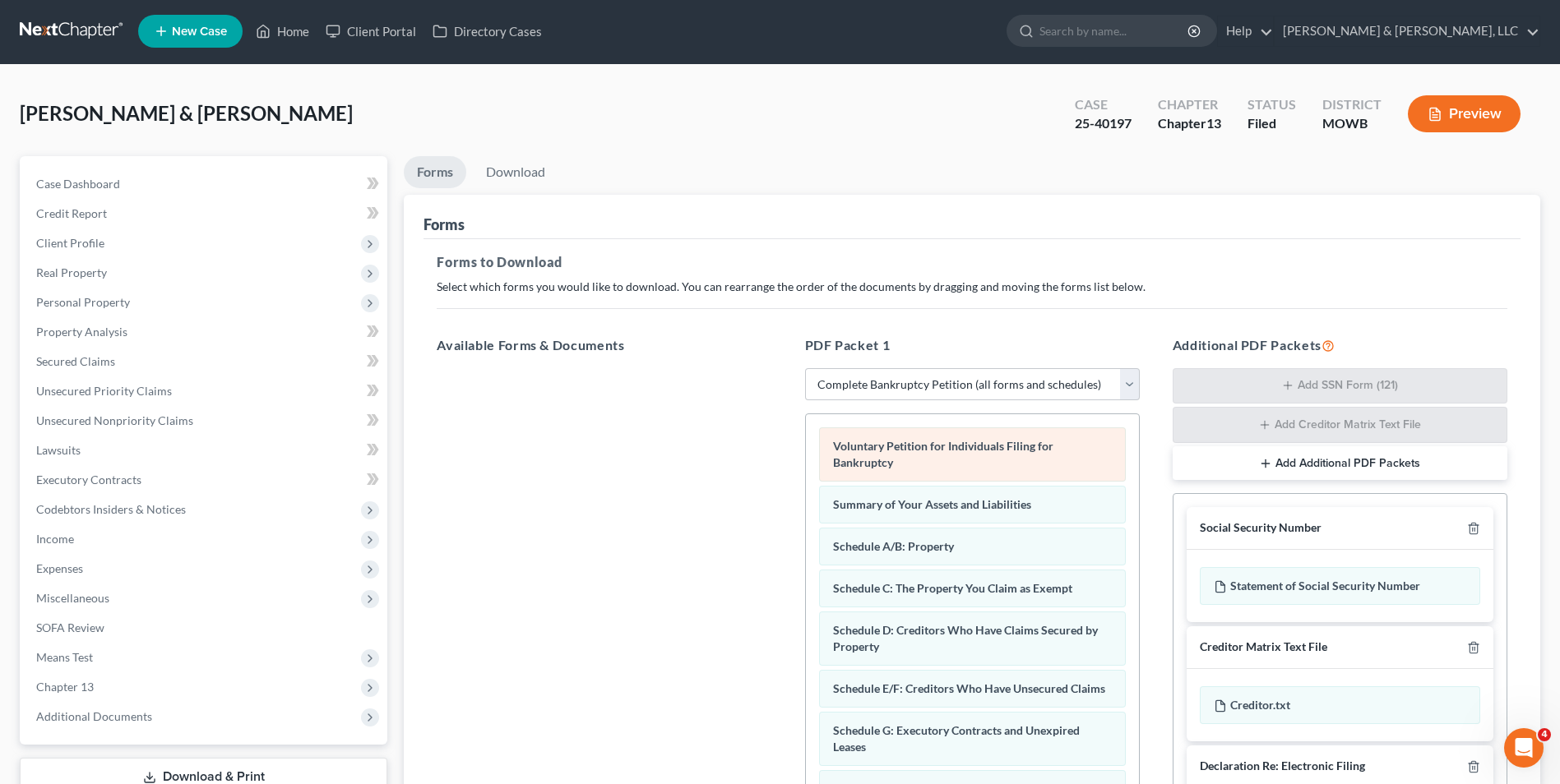
scroll to position [0, 0]
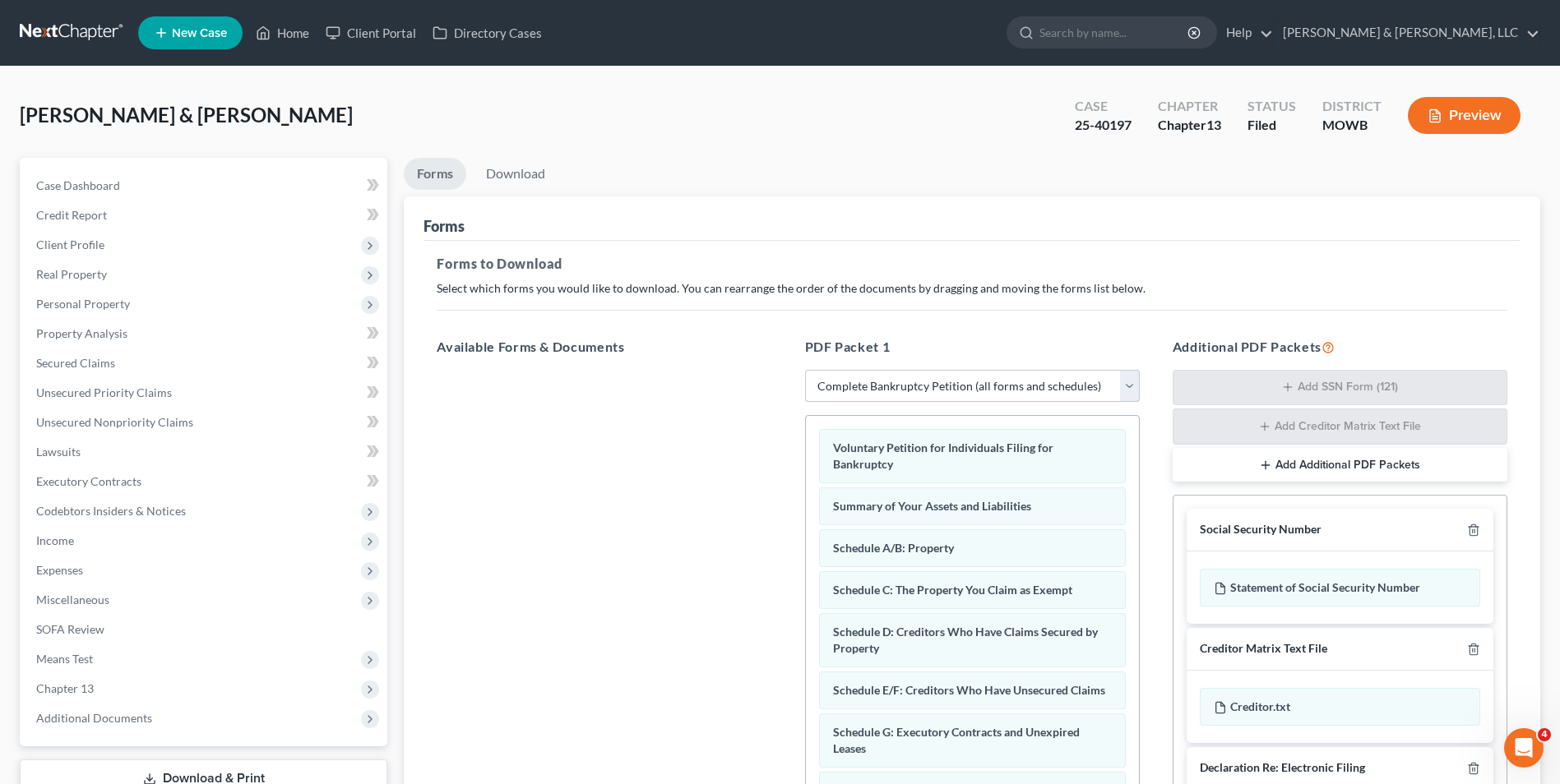
click at [1130, 381] on select "Choose Default Petition PDF Packet Complete Bankruptcy Petition (all forms and …" at bounding box center [972, 386] width 335 height 33
select select "2"
click at [805, 370] on select "Choose Default Petition PDF Packet Complete Bankruptcy Petition (all forms and …" at bounding box center [972, 386] width 335 height 33
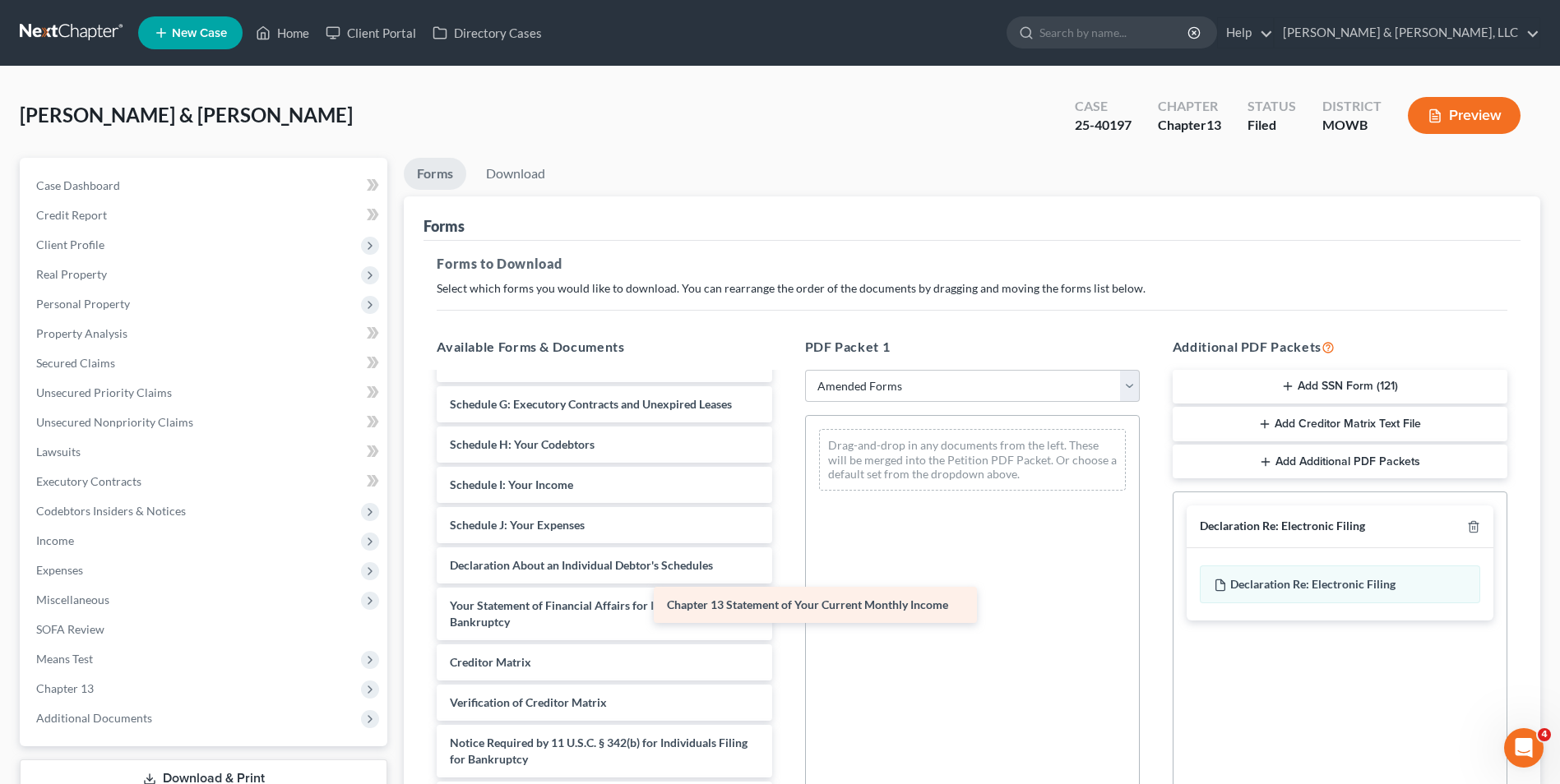
scroll to position [246, 0]
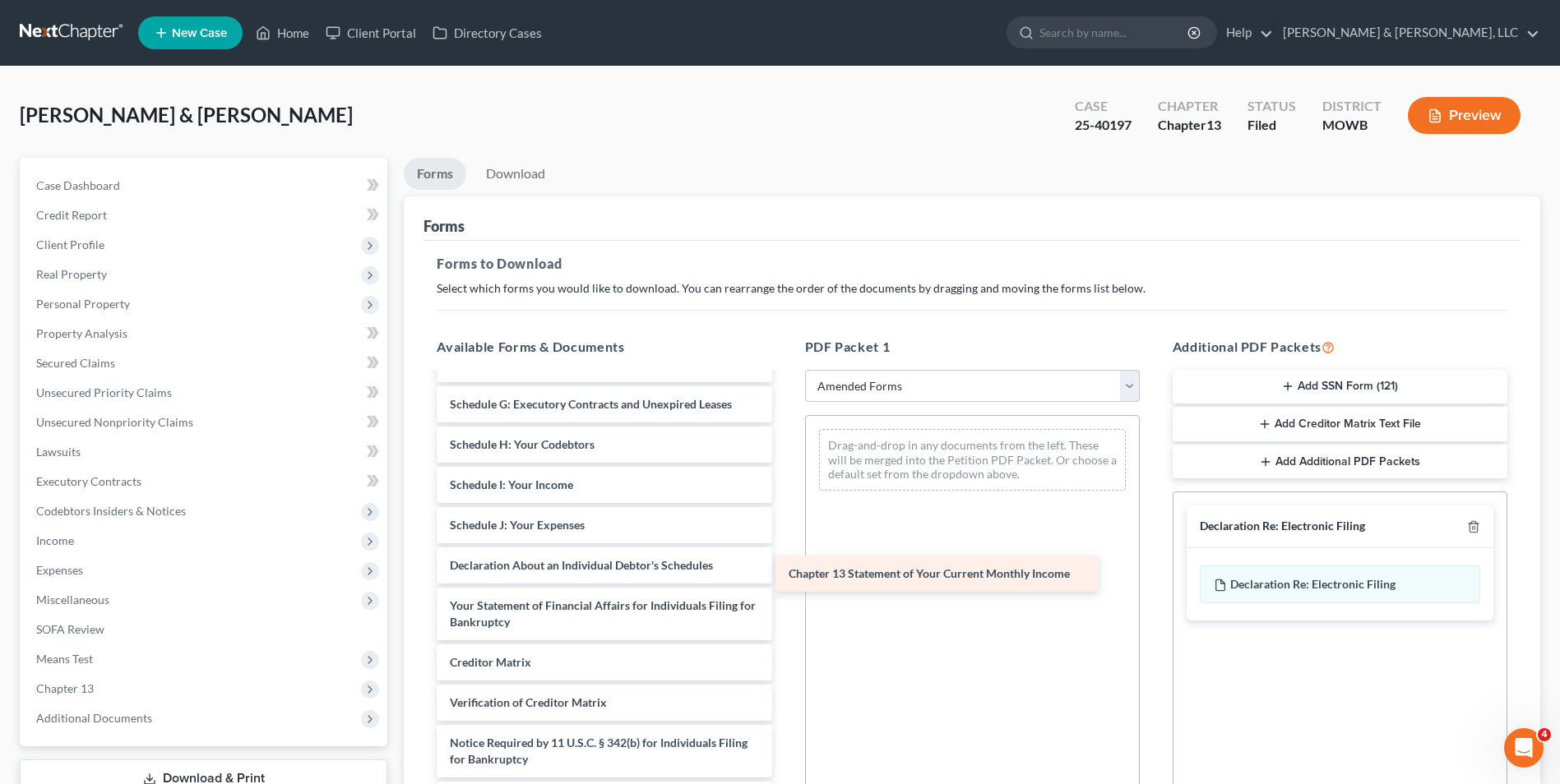
drag, startPoint x: 612, startPoint y: 627, endPoint x: 951, endPoint y: 579, distance: 342.4
click at [784, 579] on div "Chapter 13 Statement of Your Current Monthly Income Voluntary Petition for Indi…" at bounding box center [604, 472] width 361 height 690
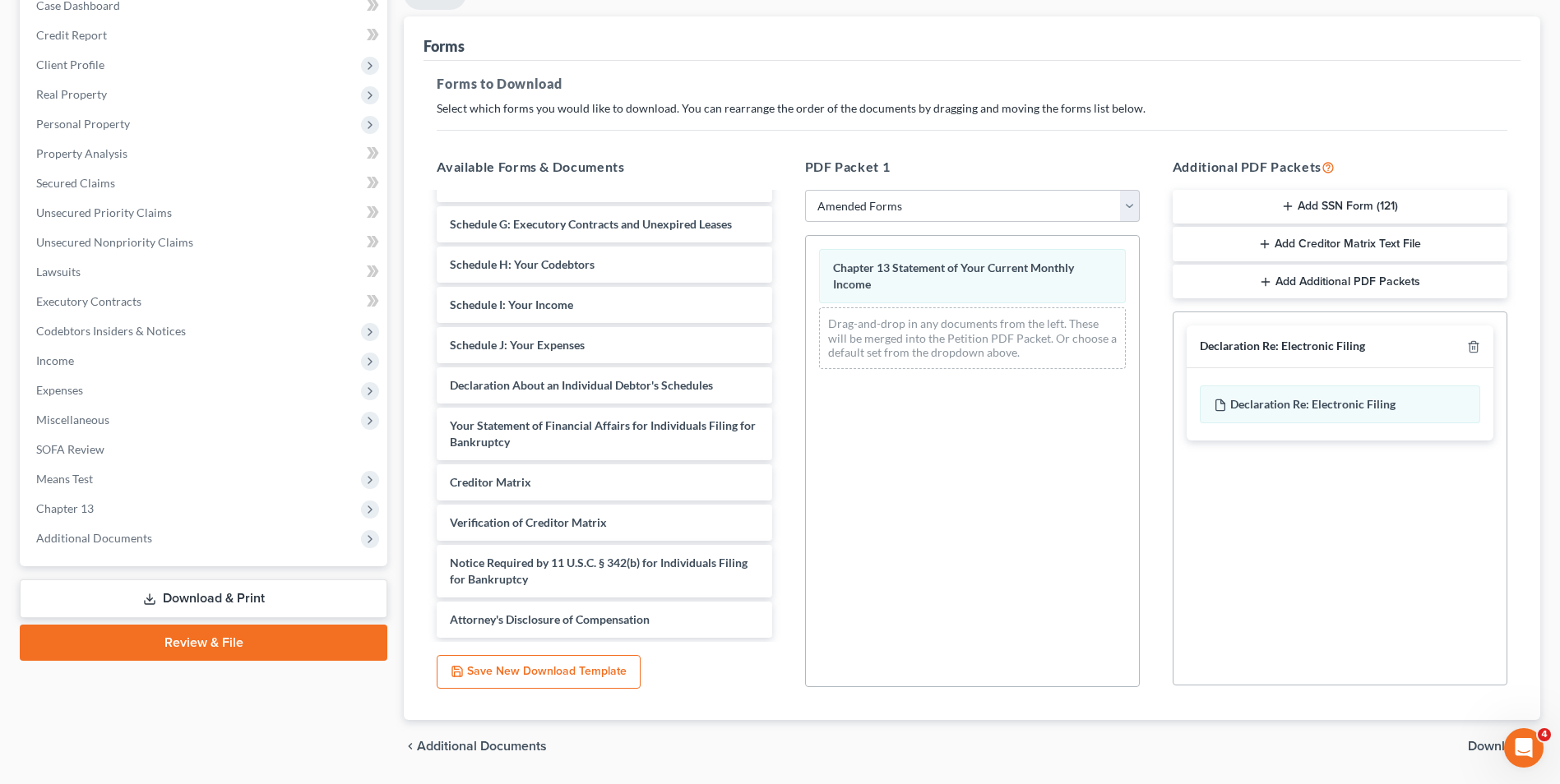
scroll to position [231, 0]
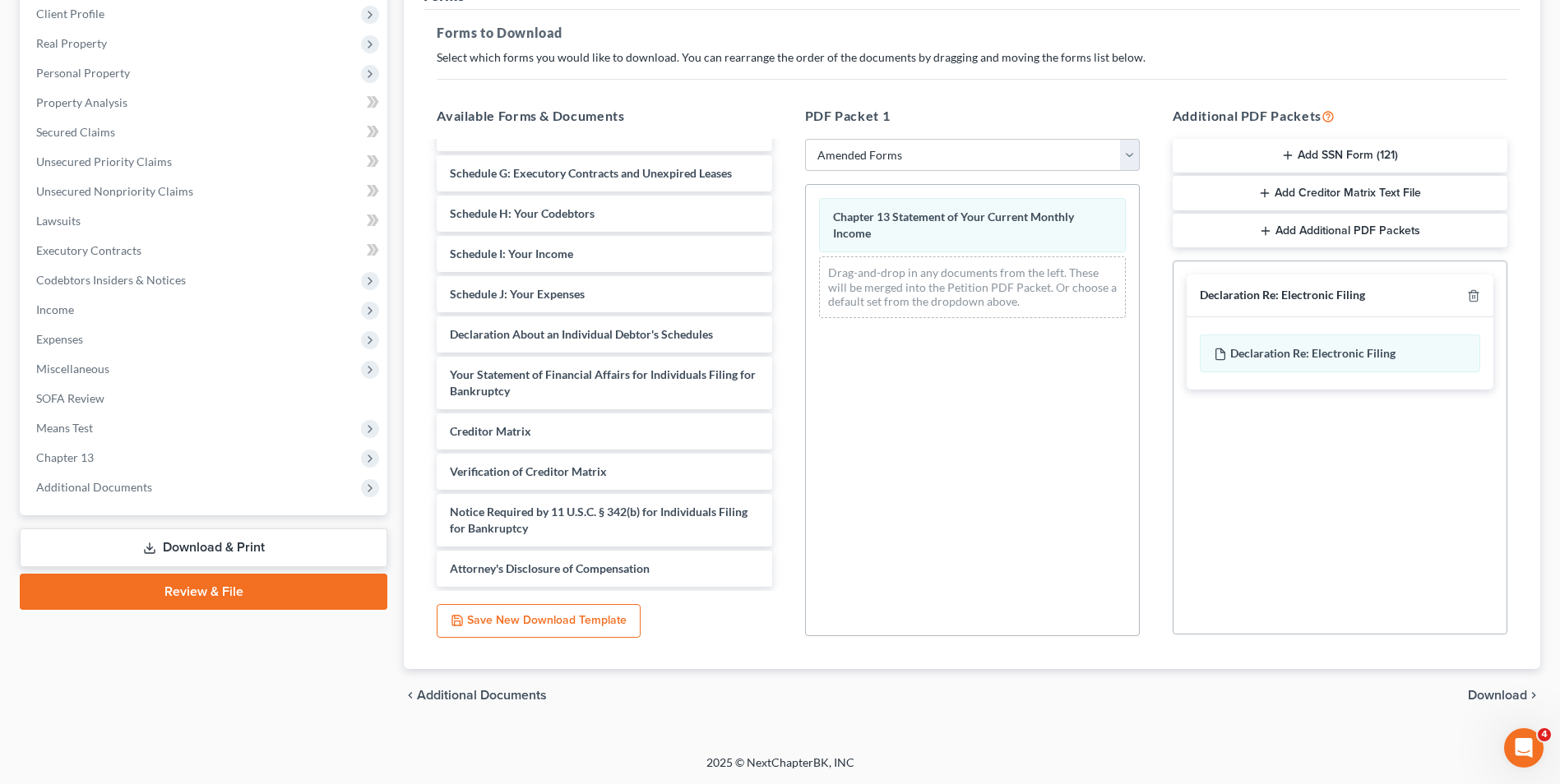
click at [1508, 693] on span "Download" at bounding box center [1498, 695] width 60 height 13
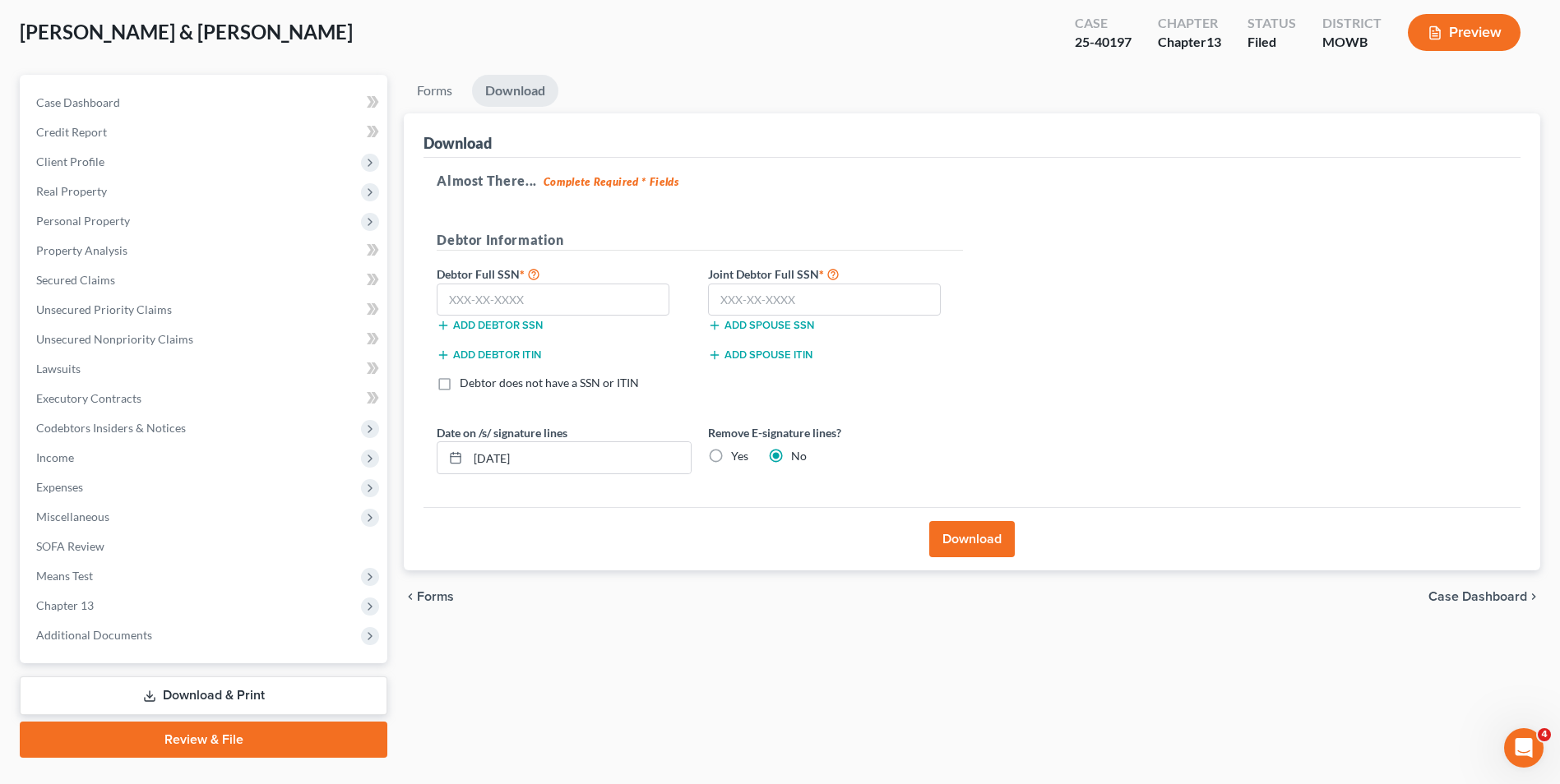
scroll to position [119, 0]
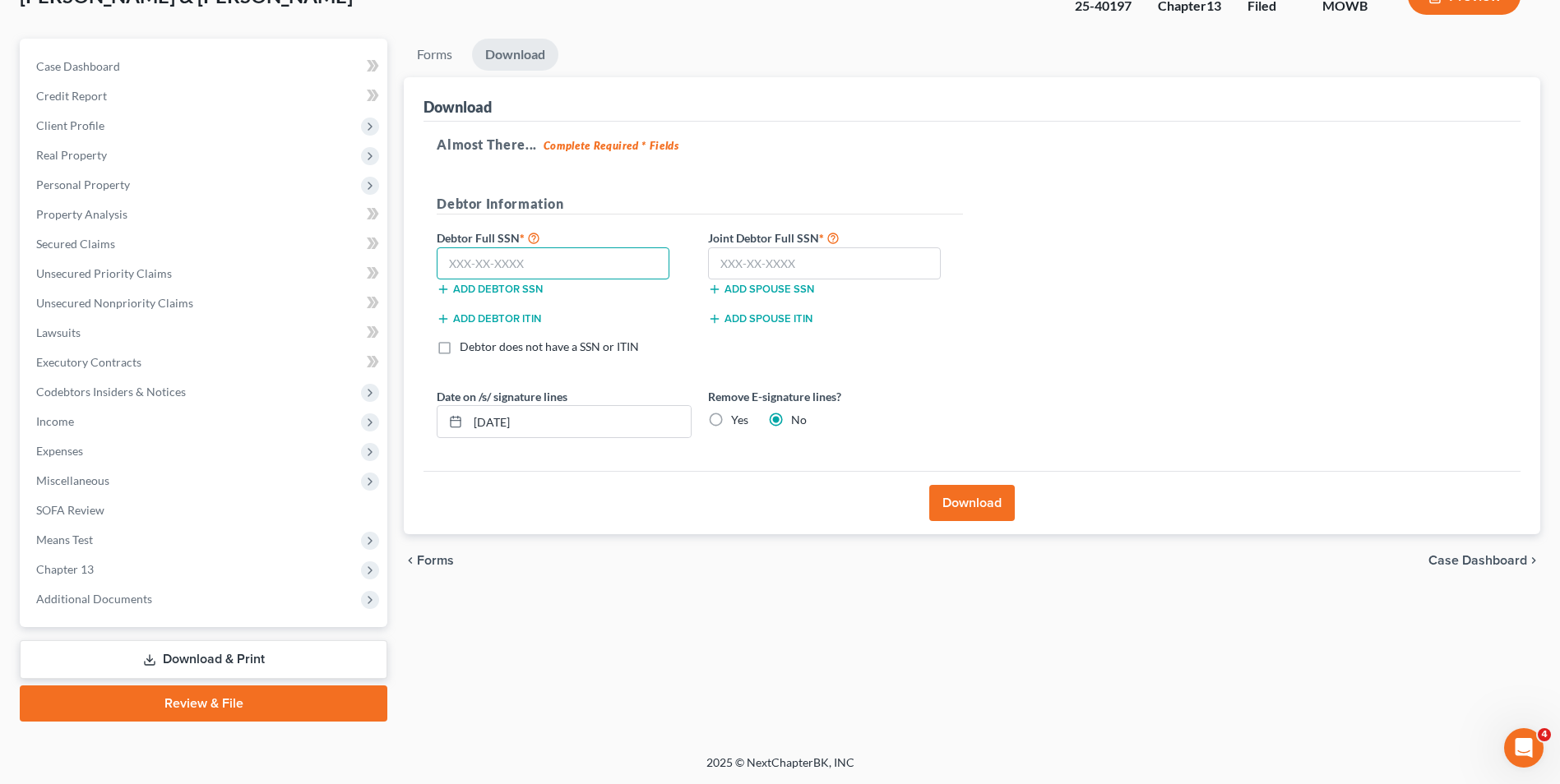
click at [532, 261] on input "text" at bounding box center [553, 264] width 233 height 33
click at [76, 545] on span "Means Test" at bounding box center [65, 540] width 57 height 14
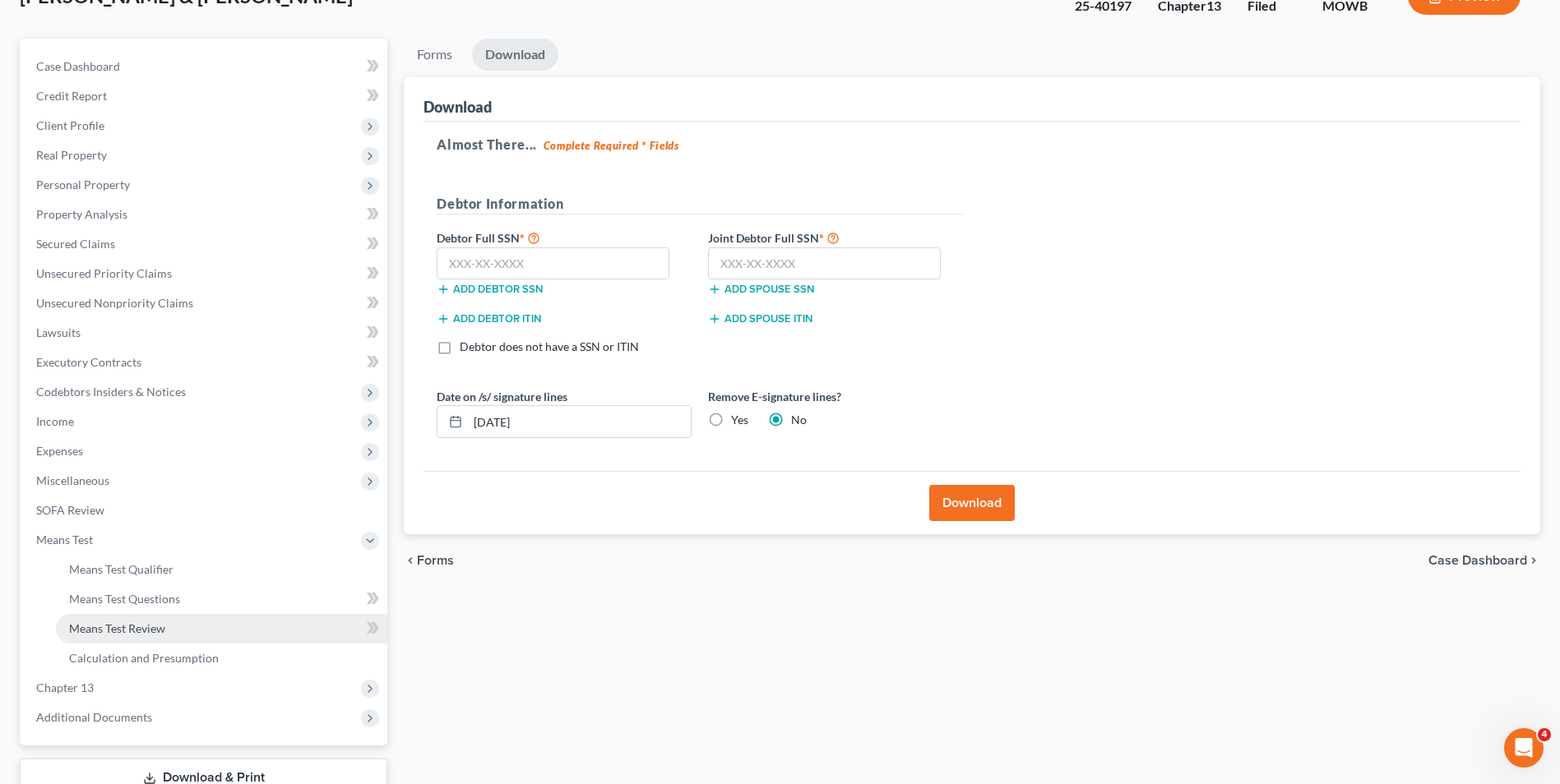
click at [85, 623] on span "Means Test Review" at bounding box center [117, 629] width 96 height 14
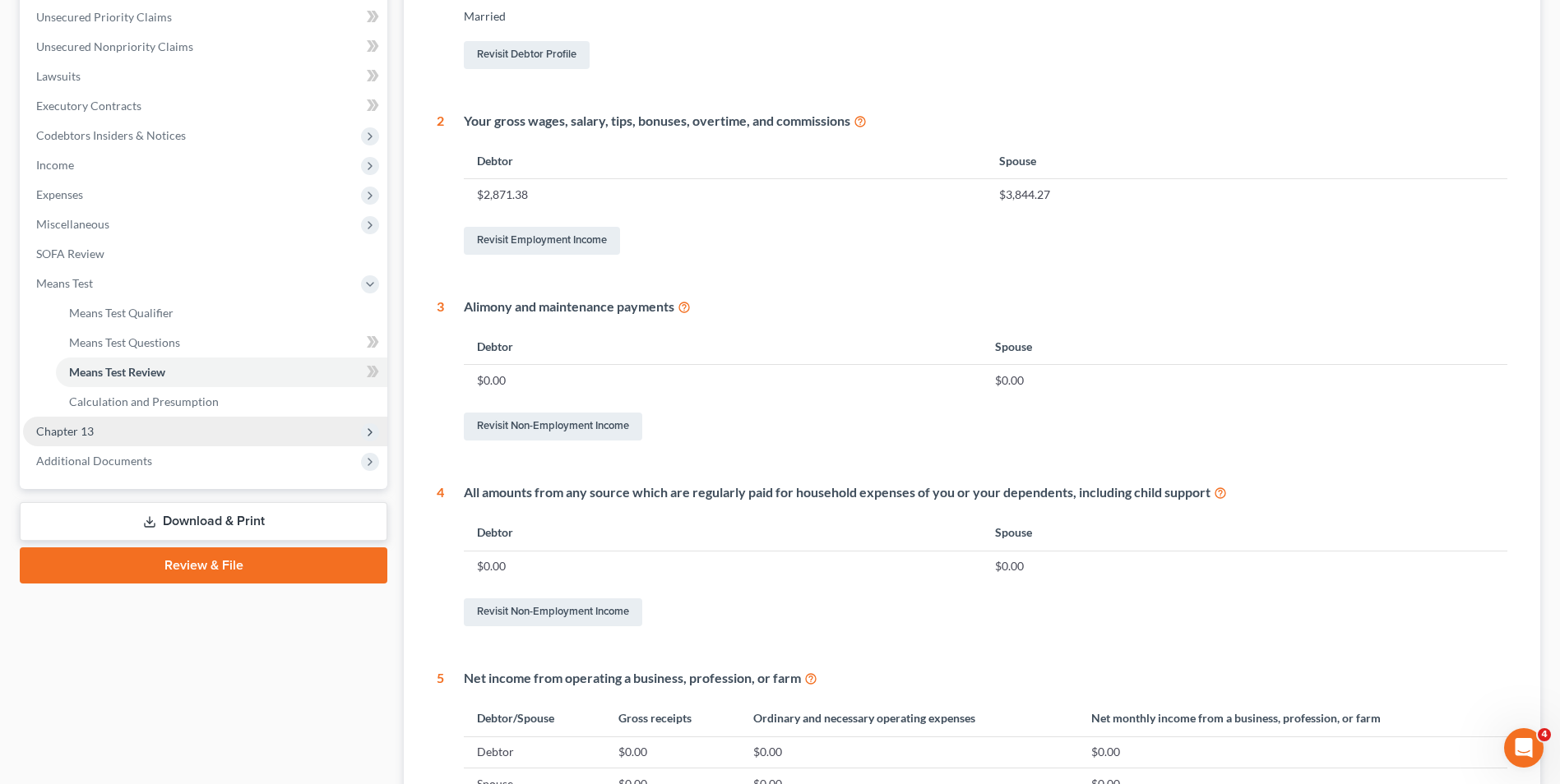
scroll to position [575, 0]
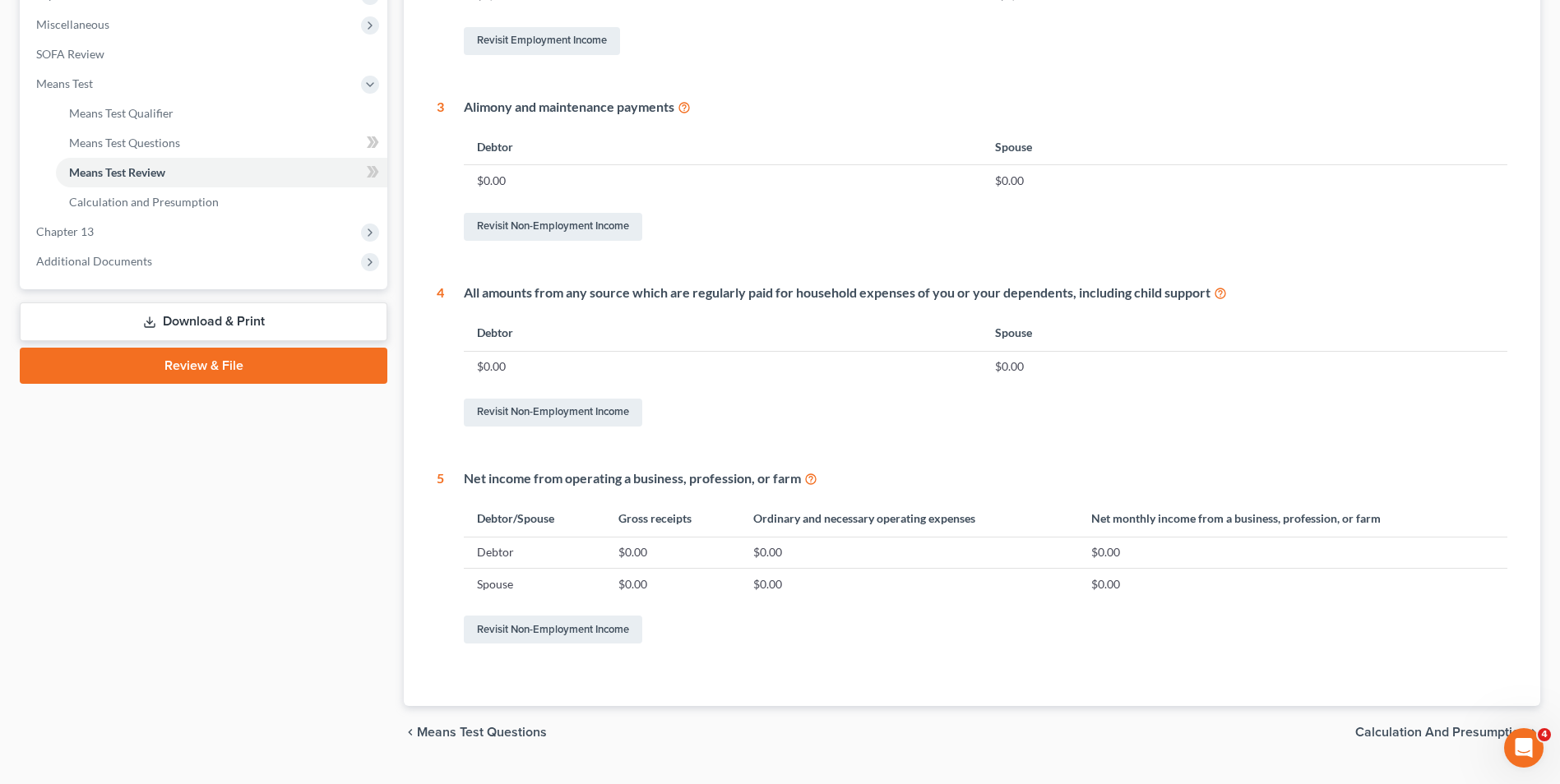
click at [221, 316] on link "Download & Print" at bounding box center [203, 322] width 368 height 39
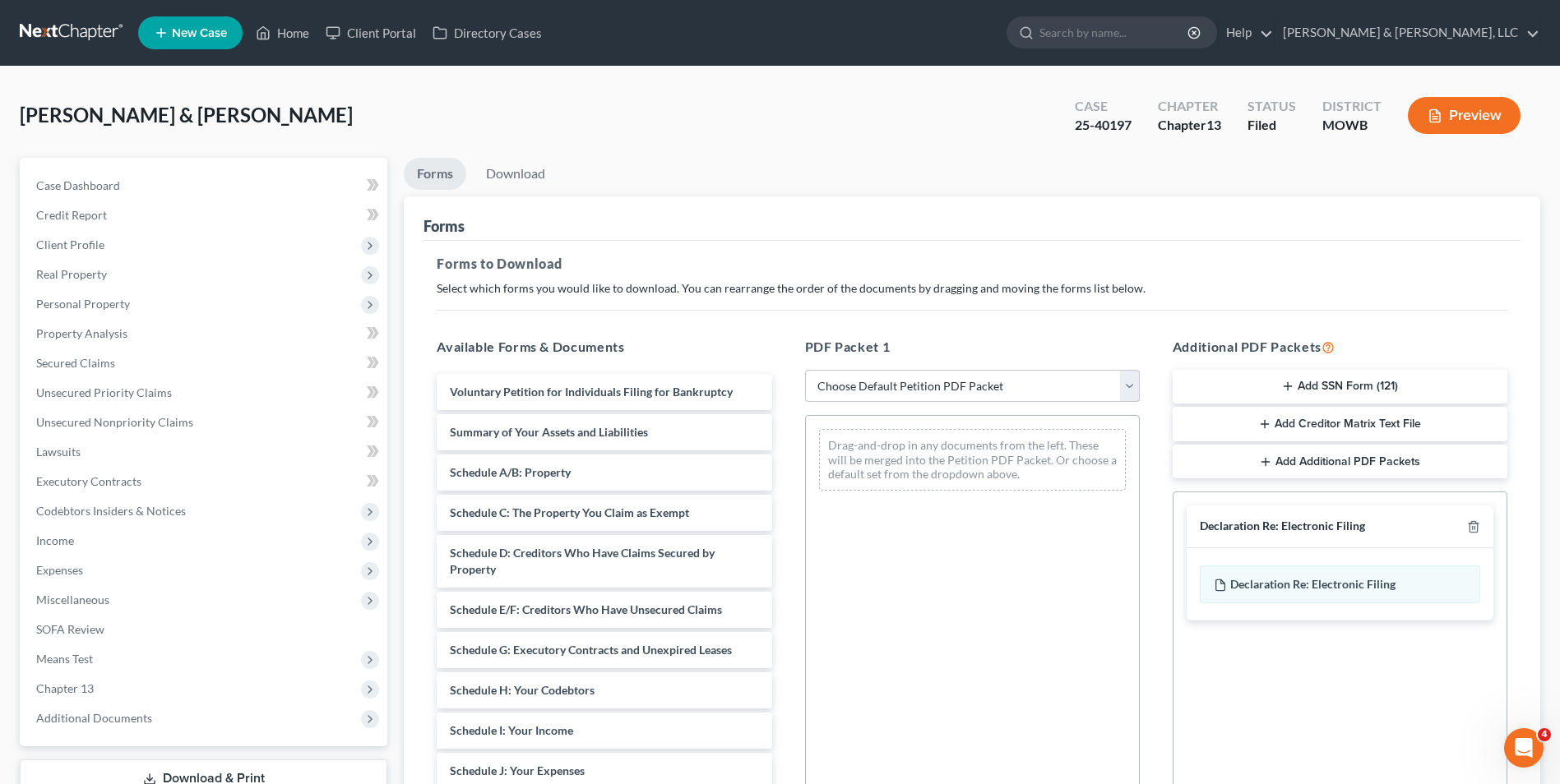
click at [1132, 383] on select "Choose Default Petition PDF Packet Complete Bankruptcy Petition (all forms and …" at bounding box center [972, 386] width 335 height 33
select select "2"
click at [805, 370] on select "Choose Default Petition PDF Packet Complete Bankruptcy Petition (all forms and …" at bounding box center [972, 386] width 335 height 33
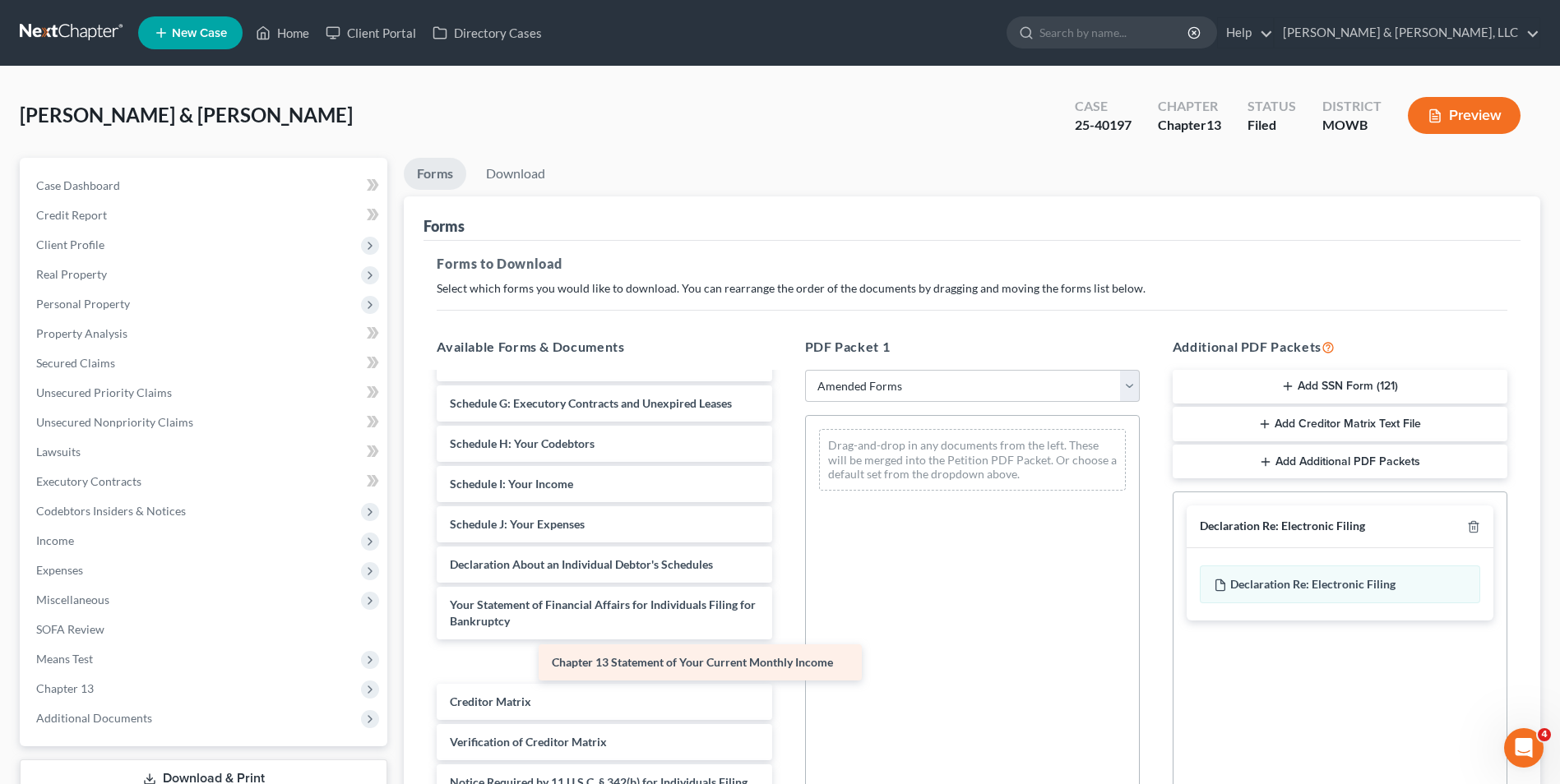
scroll to position [246, 0]
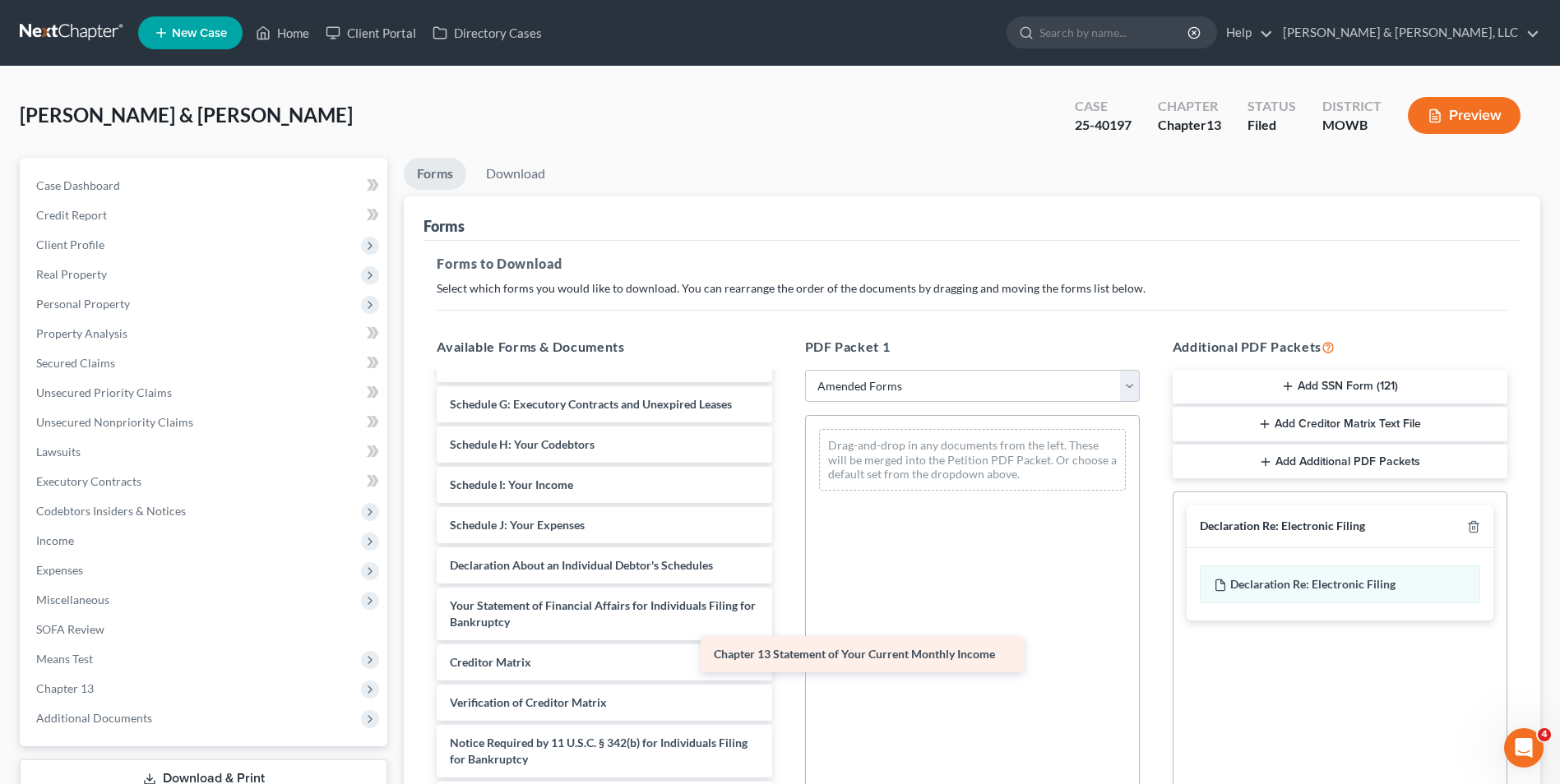
drag, startPoint x: 609, startPoint y: 664, endPoint x: 872, endPoint y: 657, distance: 263.1
click at [784, 657] on div "Chapter 13 Statement of Your Current Monthly Income Voluntary Petition for Indi…" at bounding box center [604, 472] width 361 height 690
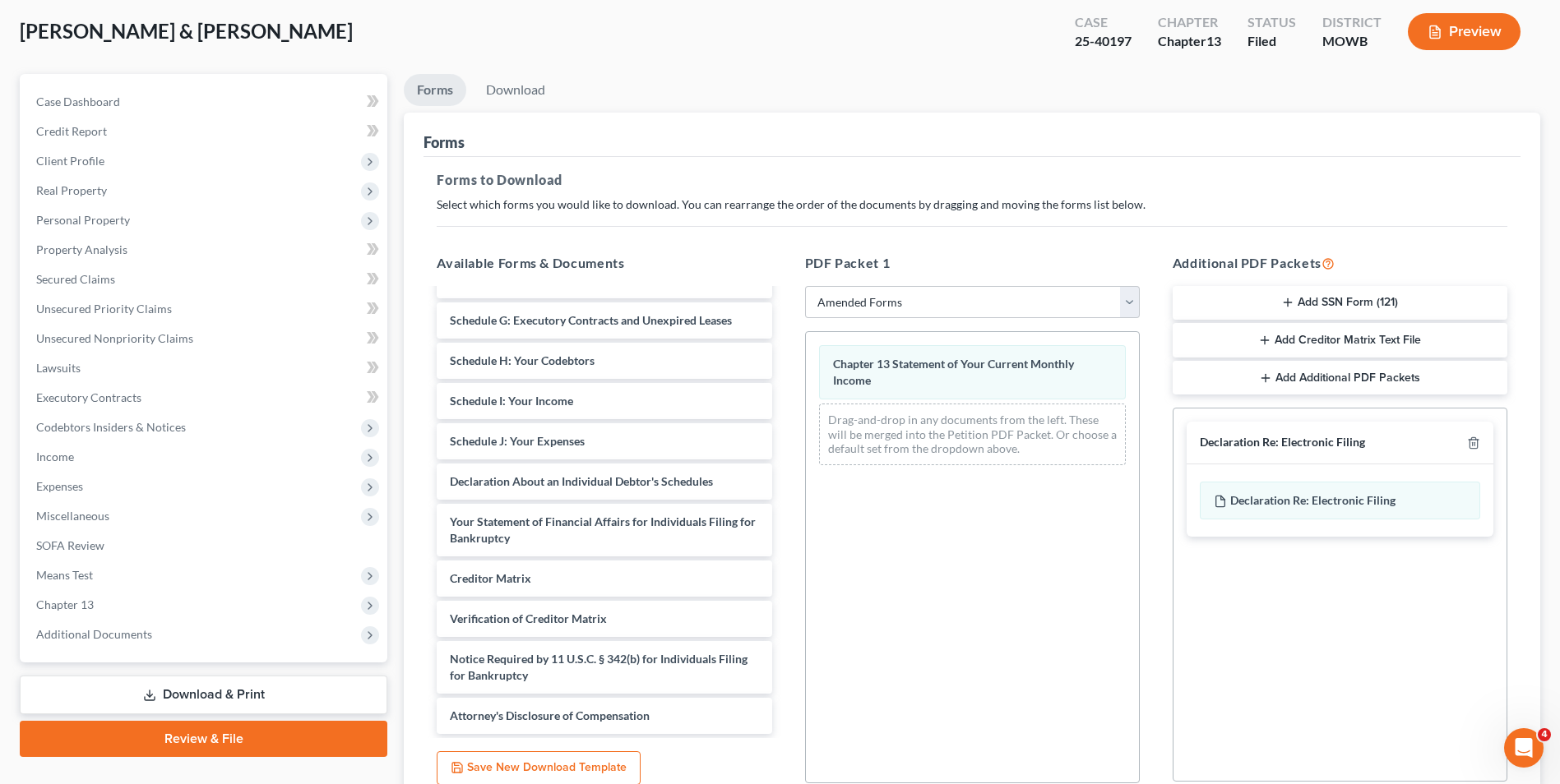
scroll to position [231, 0]
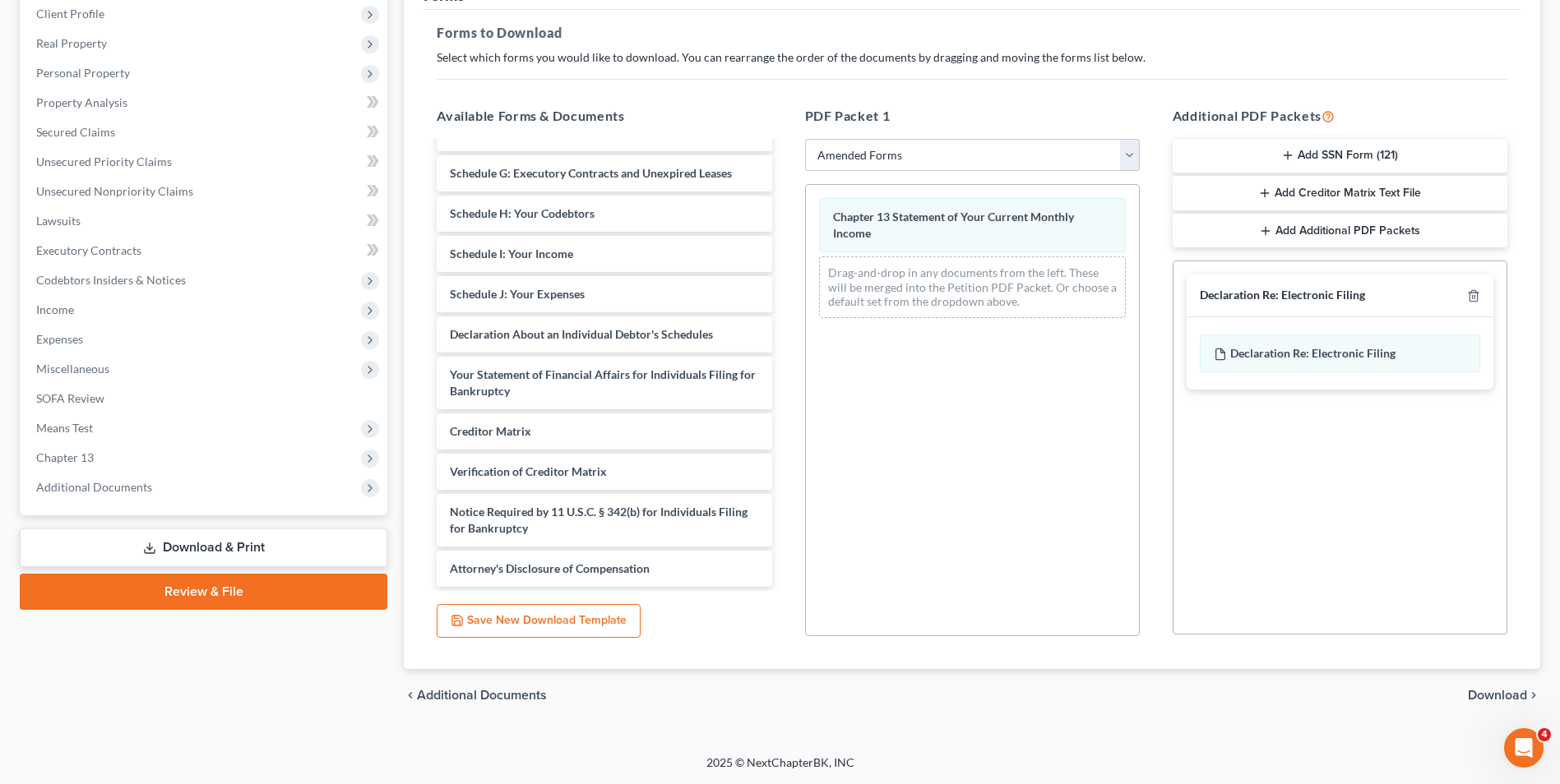
click at [1512, 692] on span "Download" at bounding box center [1498, 695] width 60 height 13
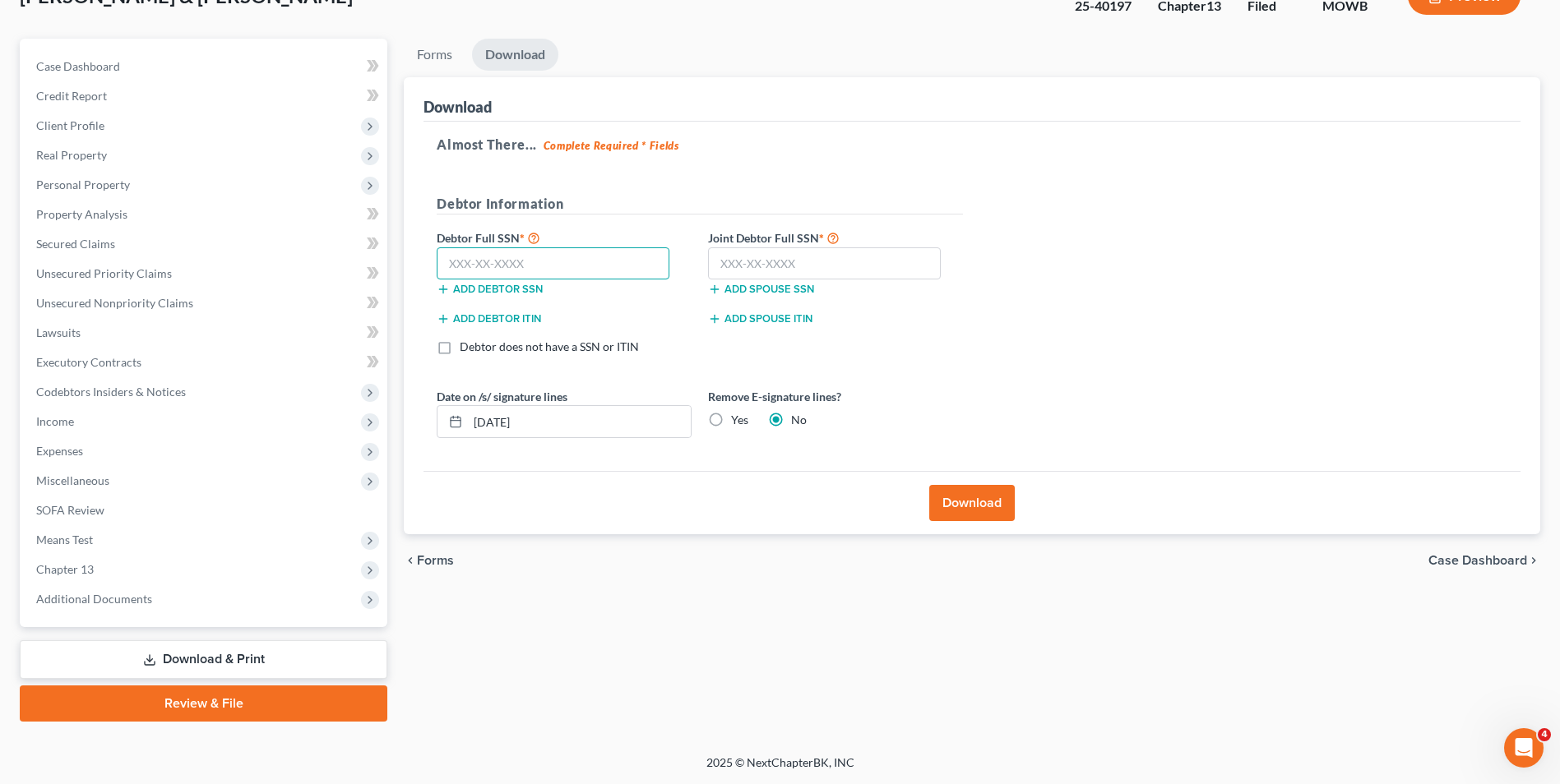
click at [609, 269] on input "text" at bounding box center [553, 264] width 233 height 33
